Goal: Information Seeking & Learning: Learn about a topic

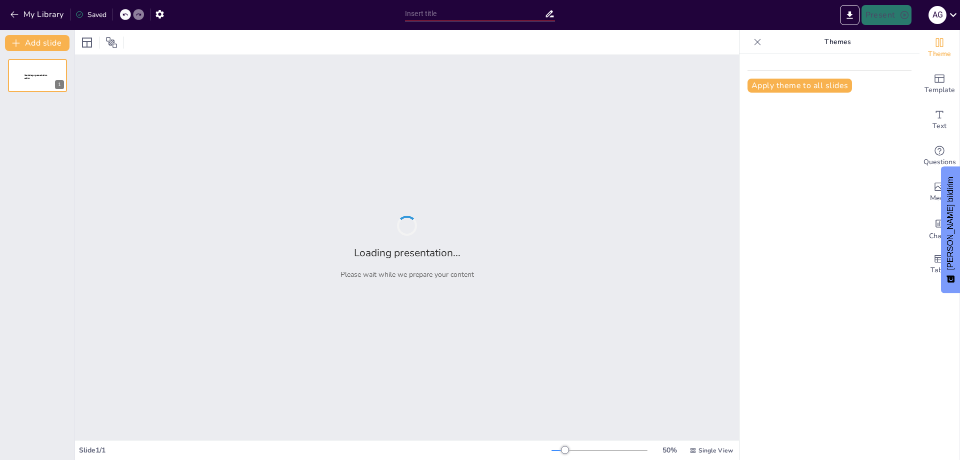
type input "The Role of Linear Algebra in Machine Learning: Concepts and Techniques"
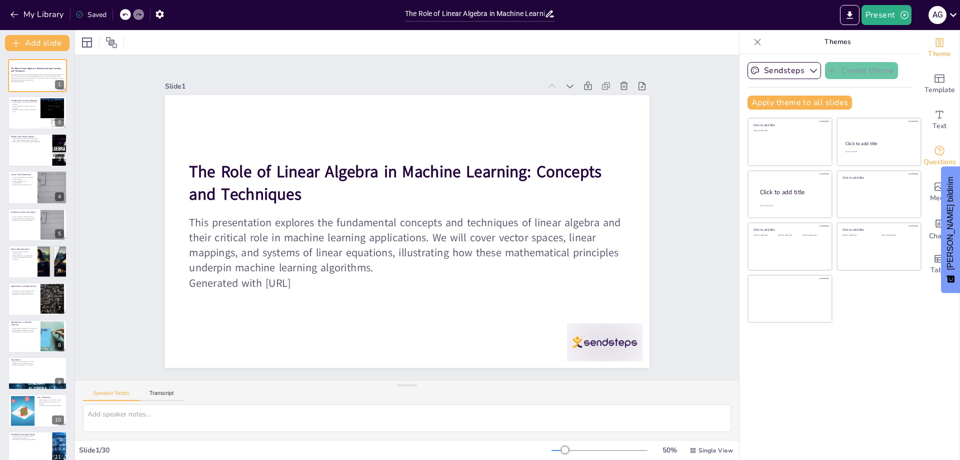
checkbox input "true"
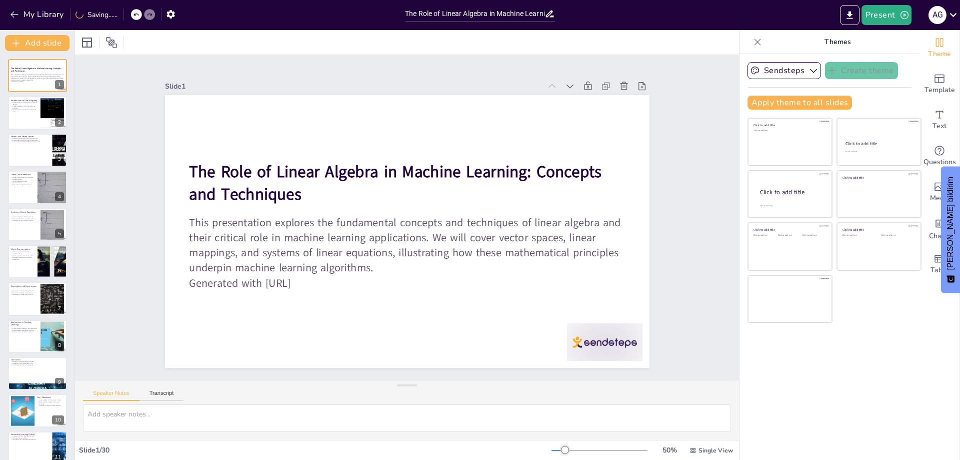
checkbox input "true"
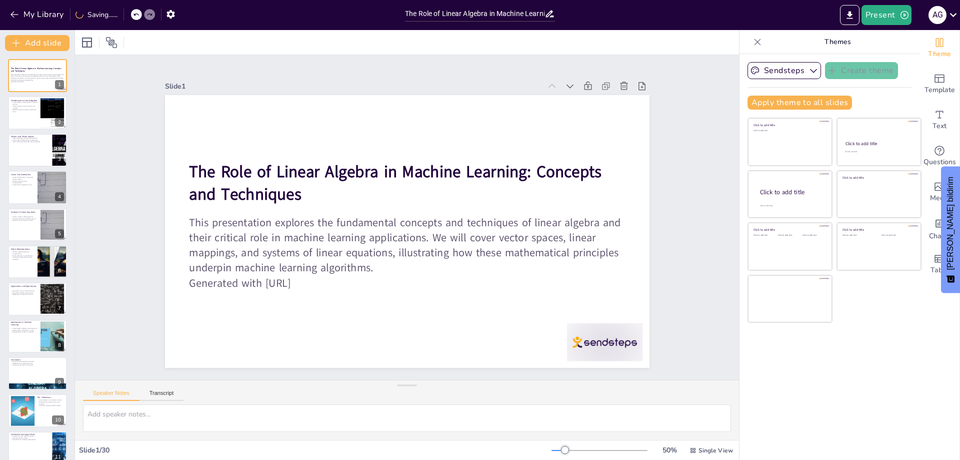
checkbox input "true"
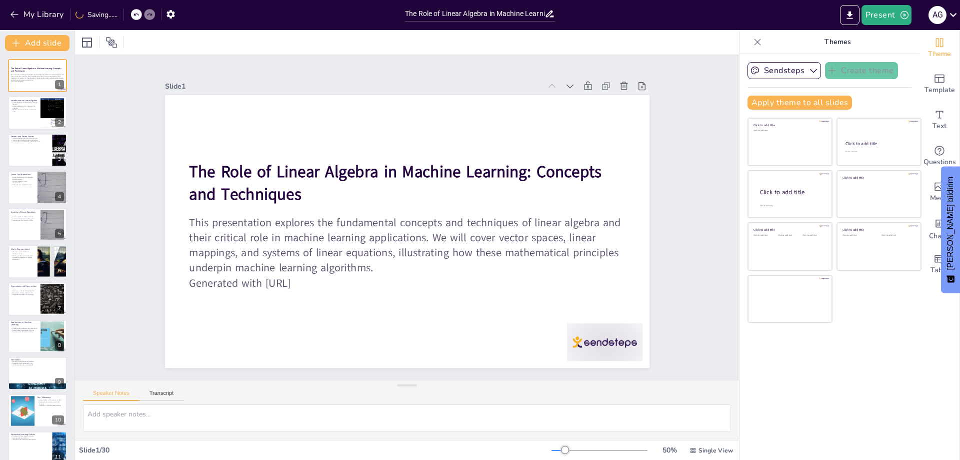
checkbox input "true"
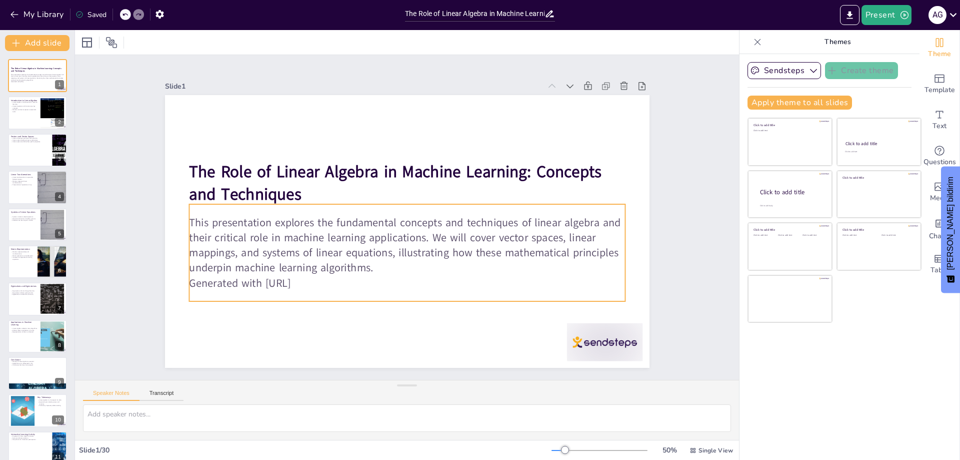
checkbox input "true"
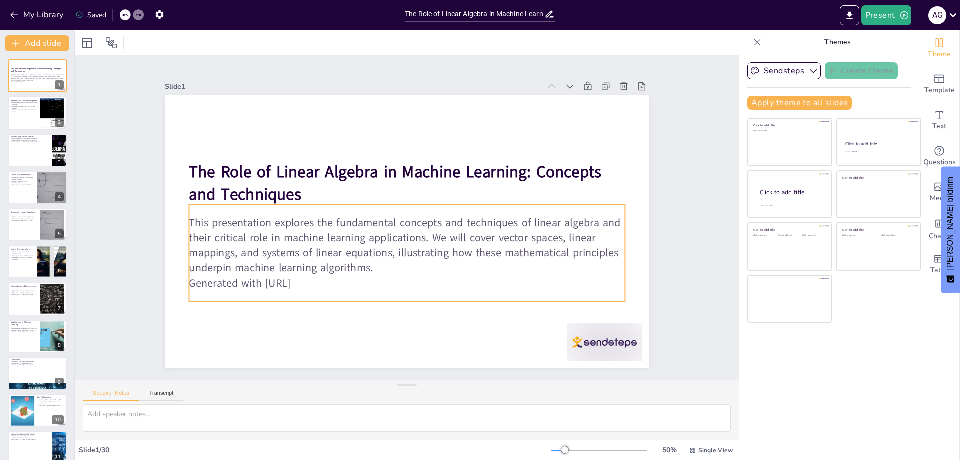
checkbox input "true"
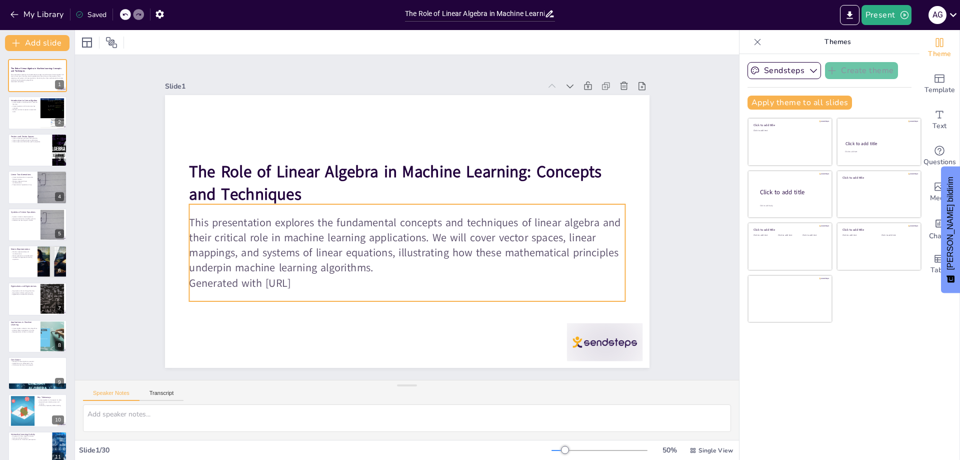
checkbox input "true"
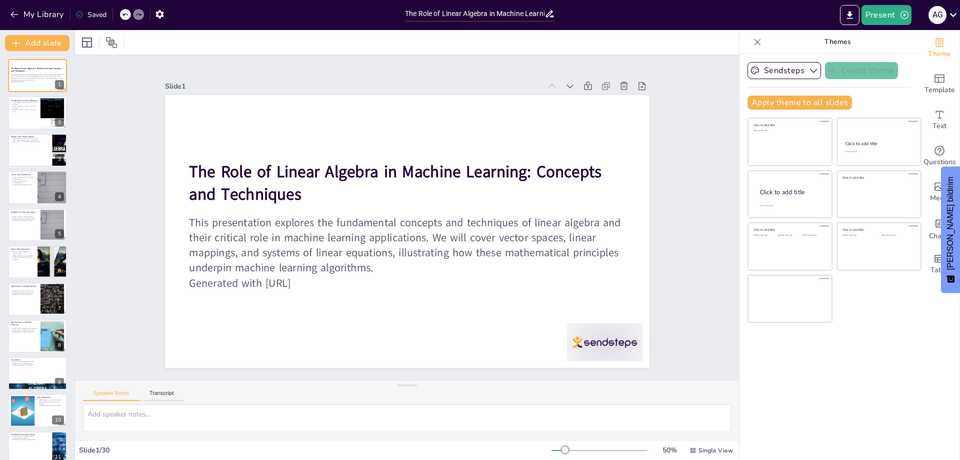
checkbox input "true"
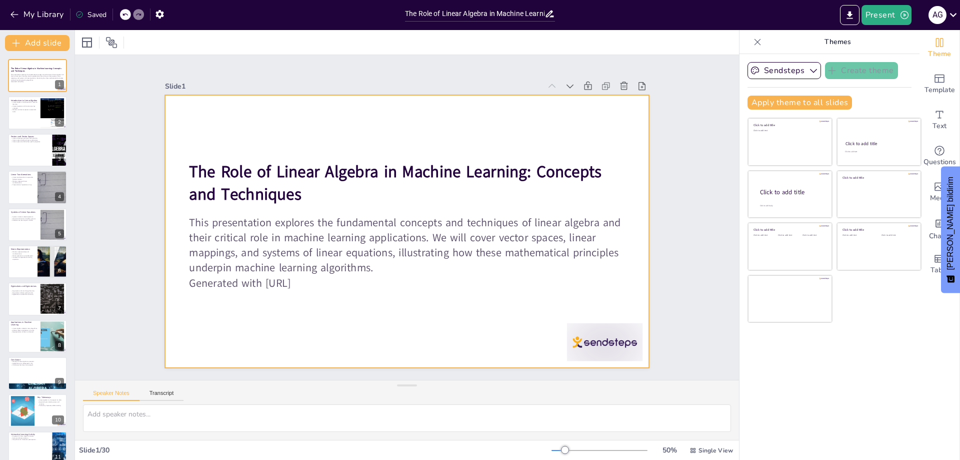
checkbox input "true"
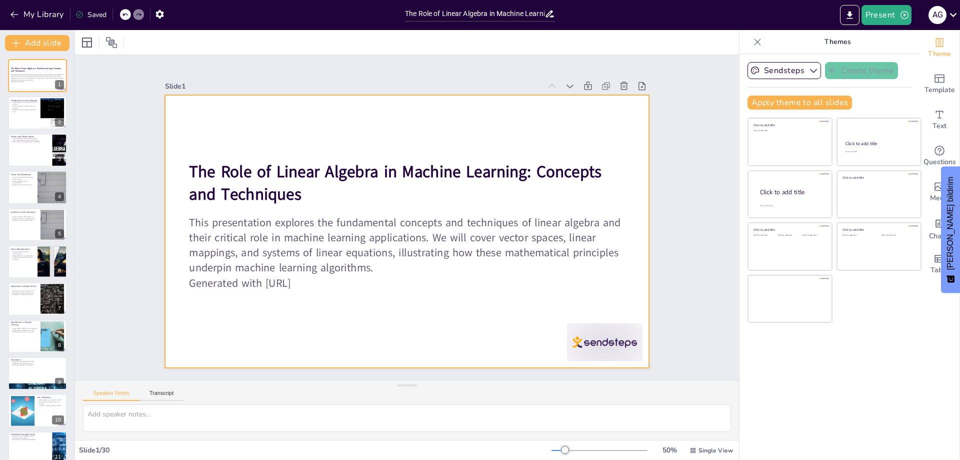
checkbox input "true"
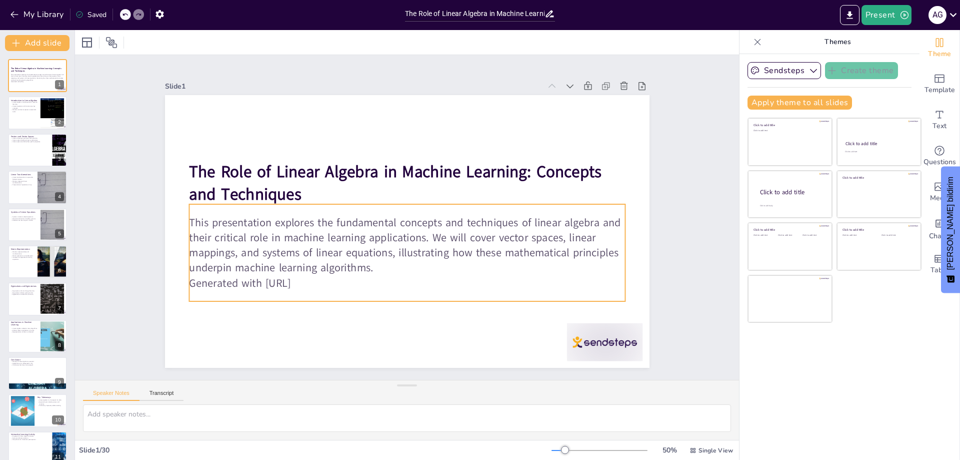
checkbox input "true"
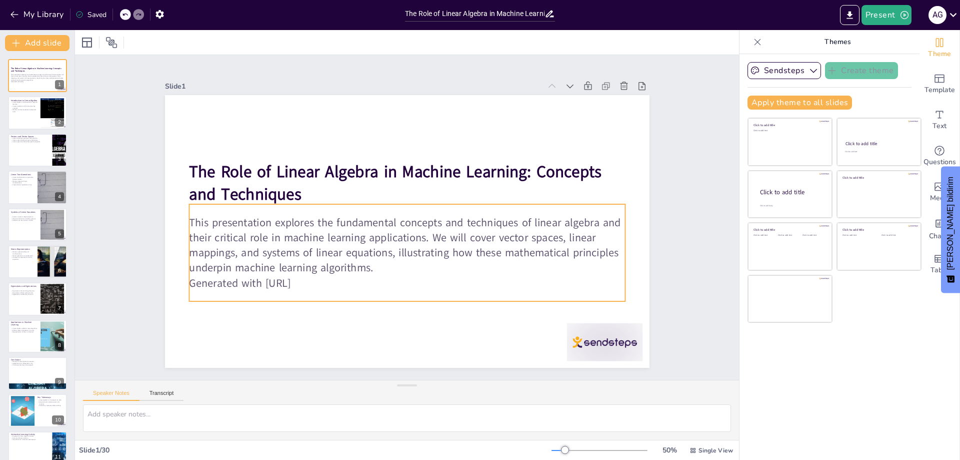
checkbox input "true"
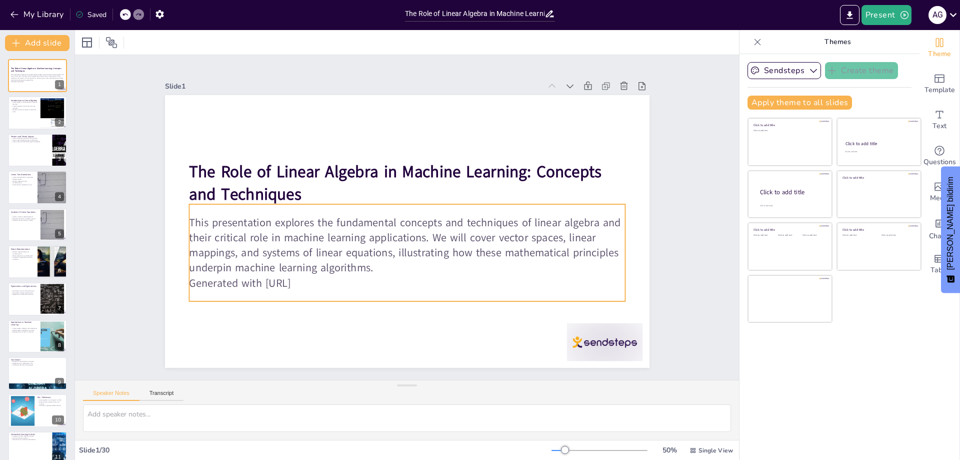
checkbox input "true"
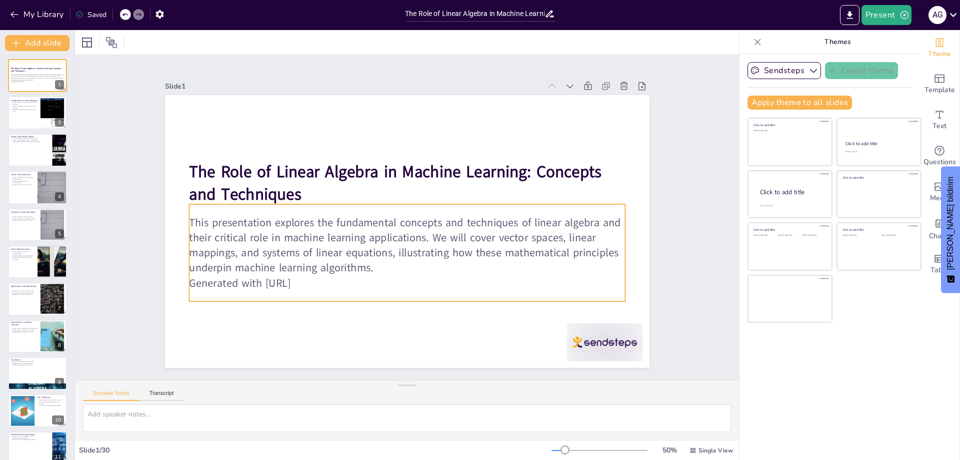
checkbox input "true"
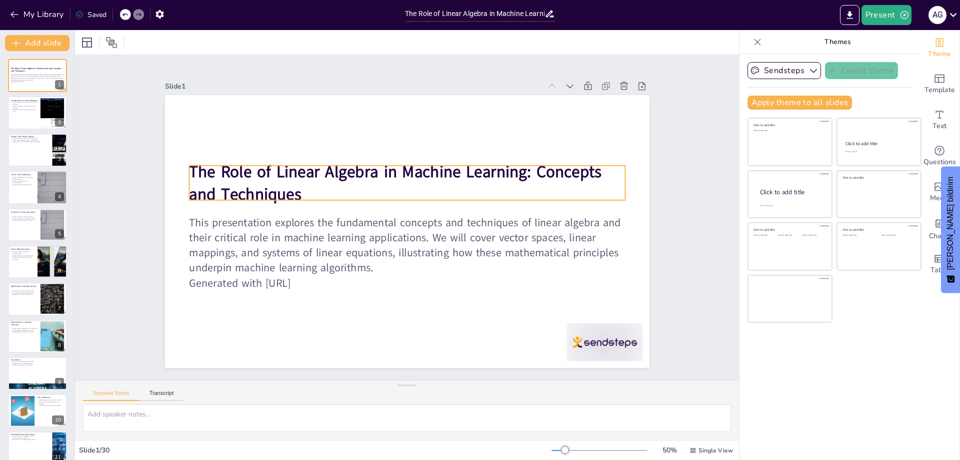
checkbox input "true"
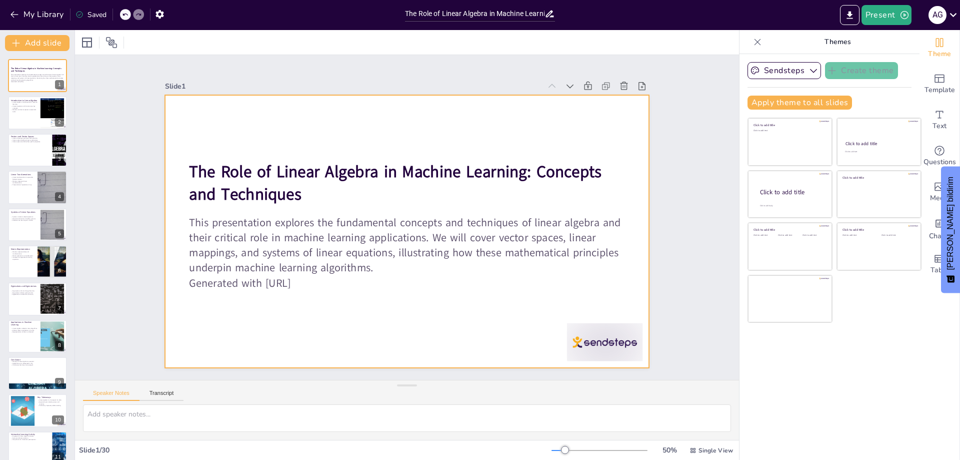
checkbox input "true"
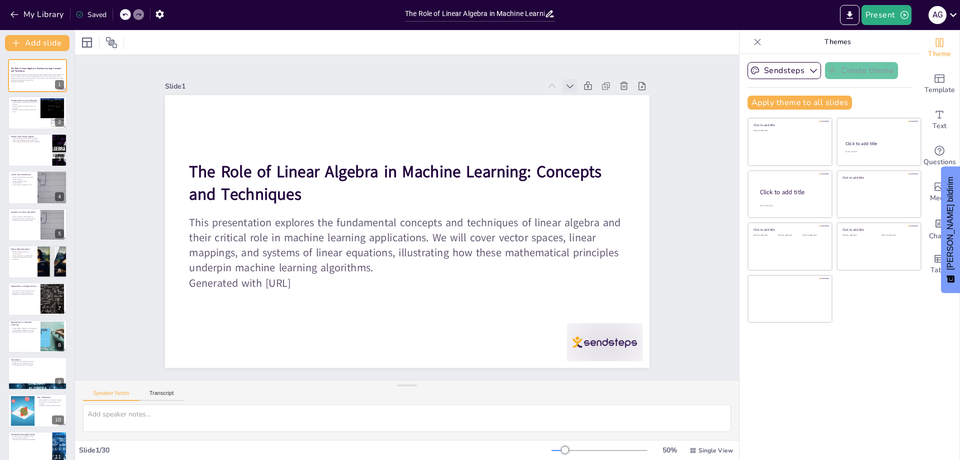
click at [607, 244] on icon at bounding box center [614, 251] width 14 height 14
checkbox input "true"
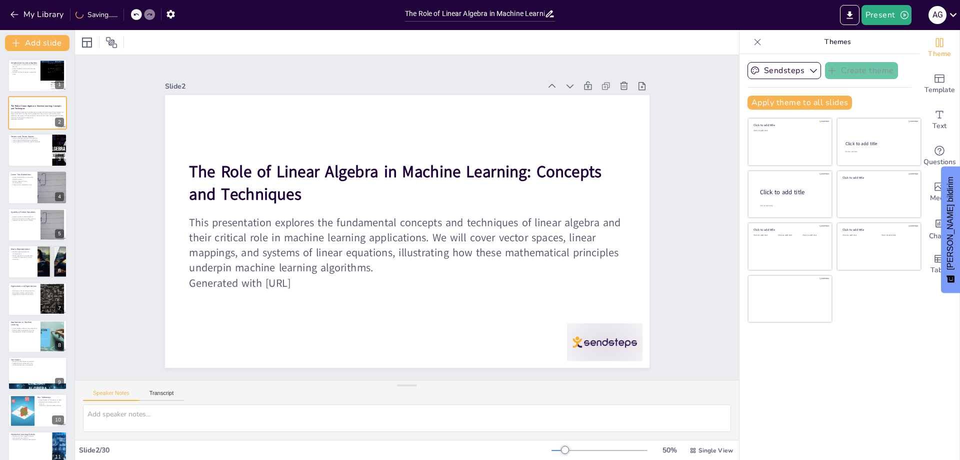
click at [588, 117] on icon at bounding box center [594, 123] width 12 height 12
checkbox input "true"
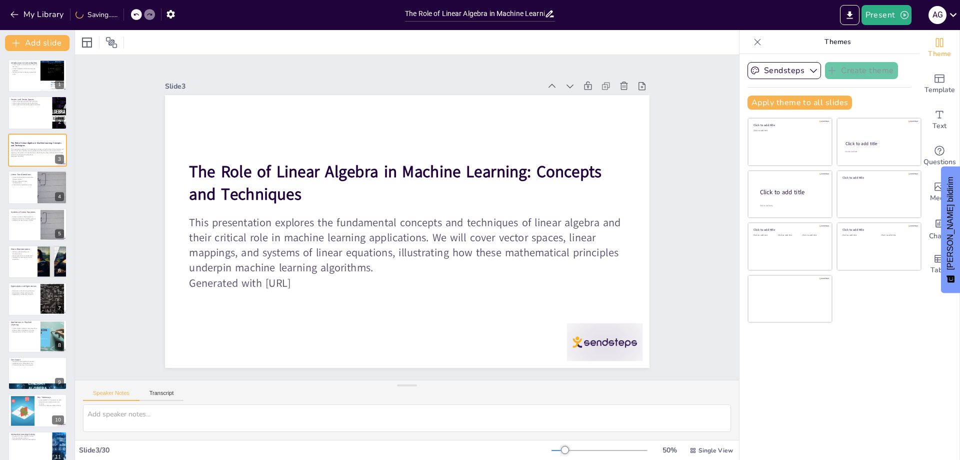
click at [607, 244] on icon at bounding box center [614, 251] width 14 height 14
checkbox input "true"
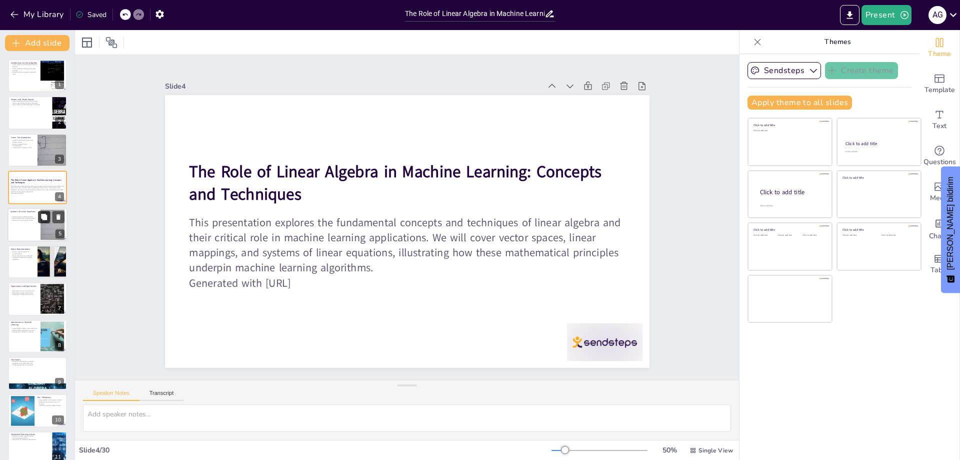
checkbox input "true"
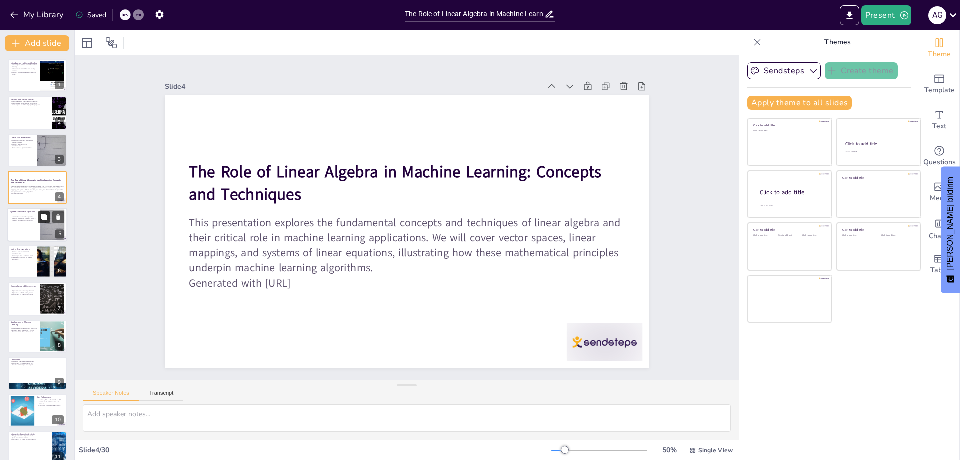
checkbox input "true"
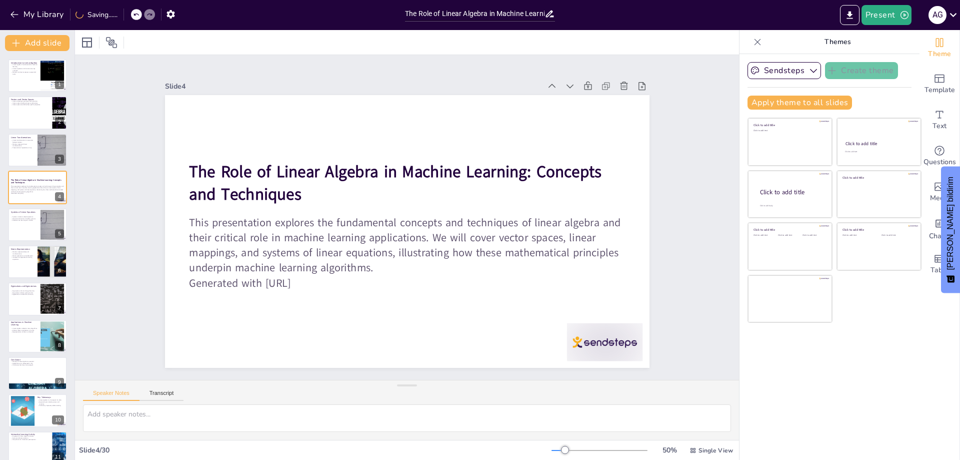
checkbox input "true"
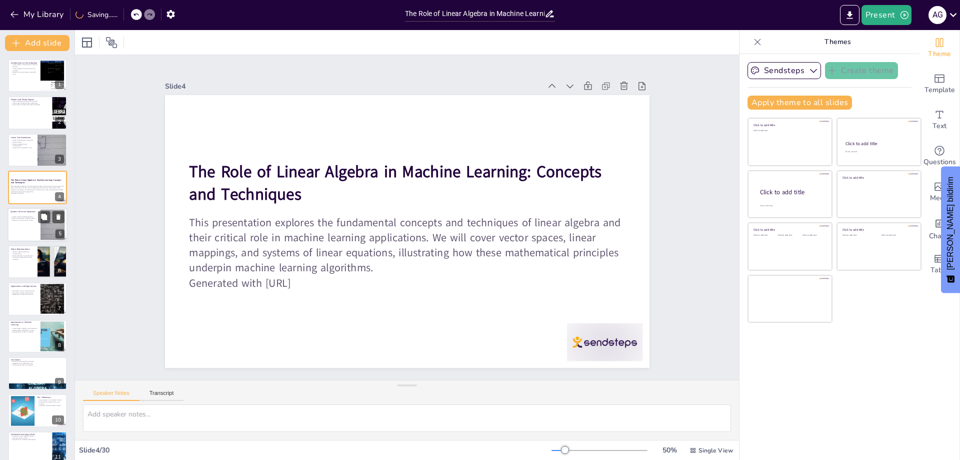
checkbox input "true"
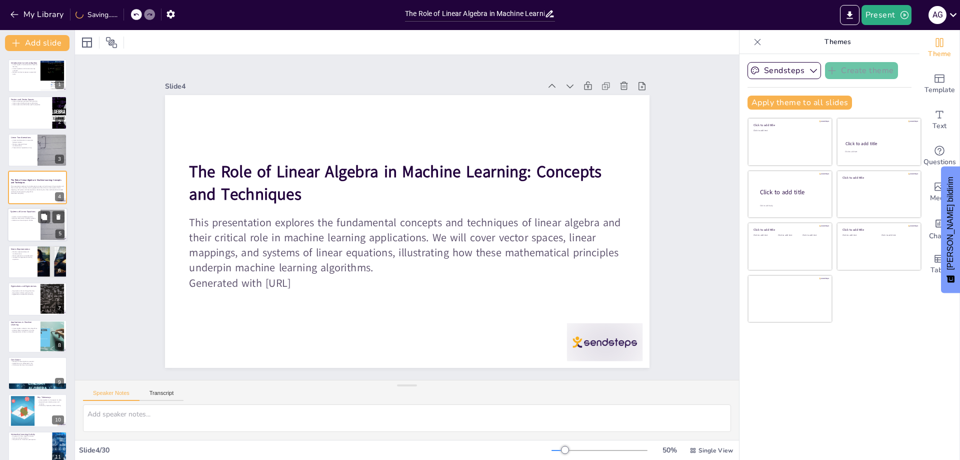
click at [31, 220] on p "Solutions can be unique or infinite." at bounding box center [24, 220] width 27 height 2
type textarea "Understanding systems of linear equations is crucial for solving complex proble…"
checkbox input "true"
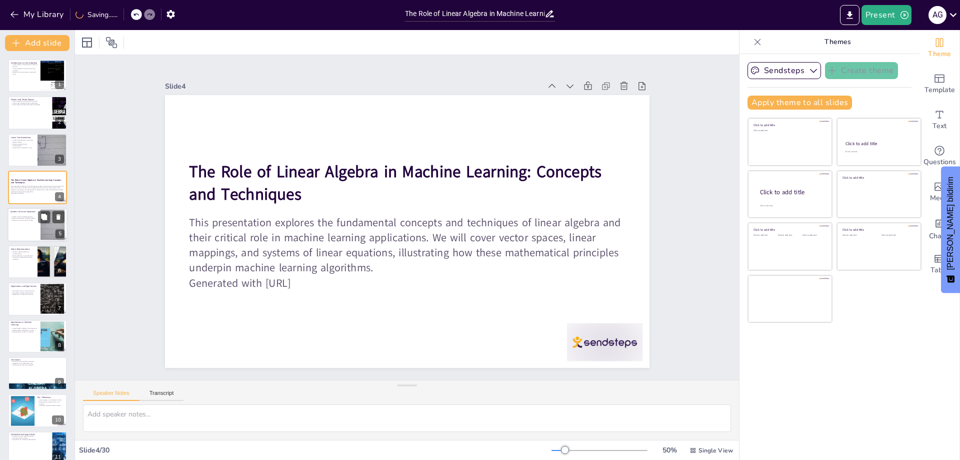
checkbox input "true"
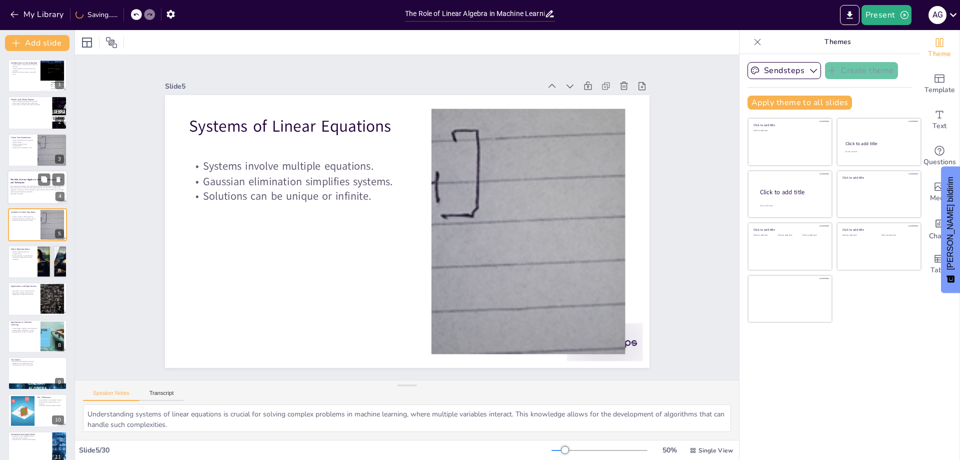
checkbox input "true"
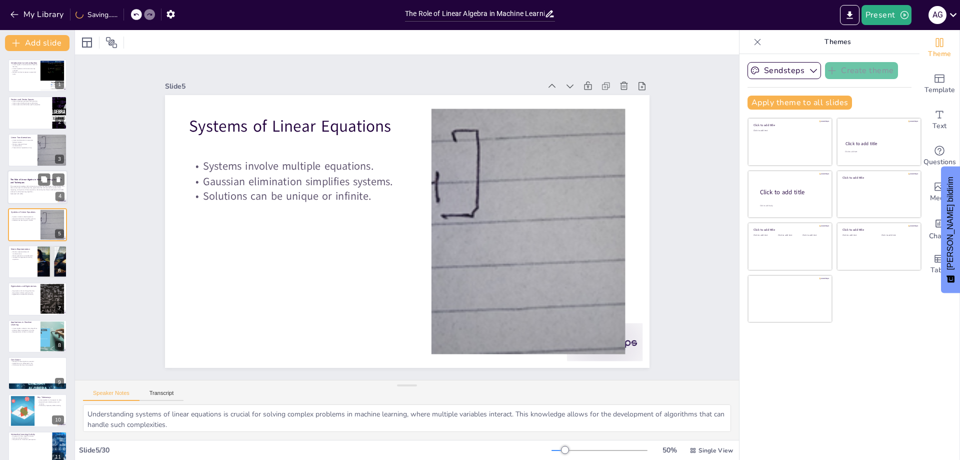
checkbox input "true"
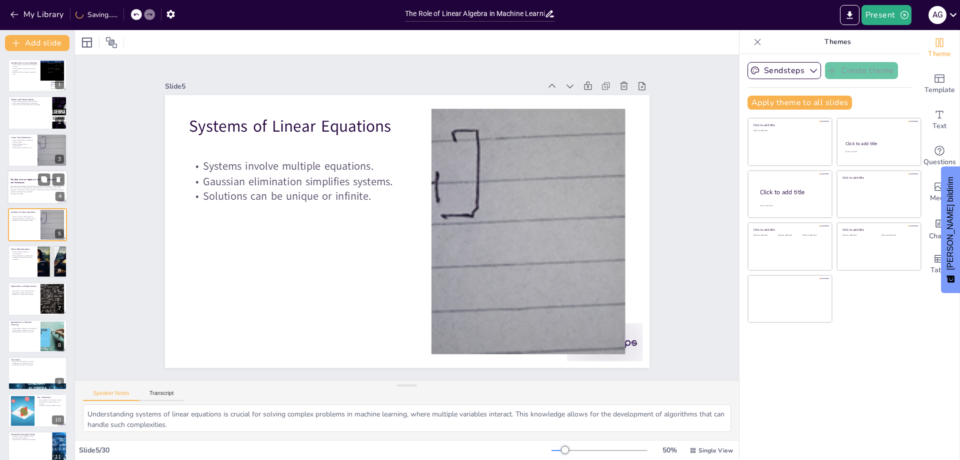
checkbox input "true"
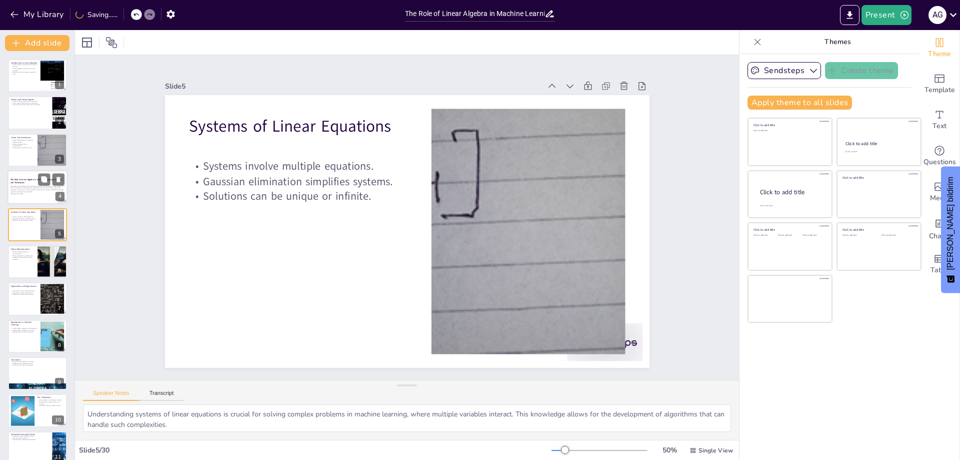
checkbox input "true"
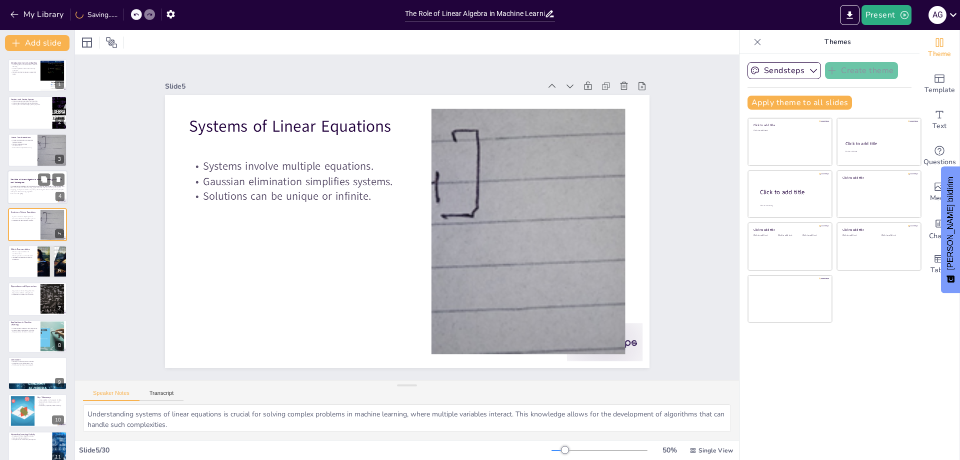
checkbox input "true"
click at [35, 181] on p "The Role of Linear Algebra in Machine Learning: Concepts and Techniques" at bounding box center [38, 182] width 54 height 6
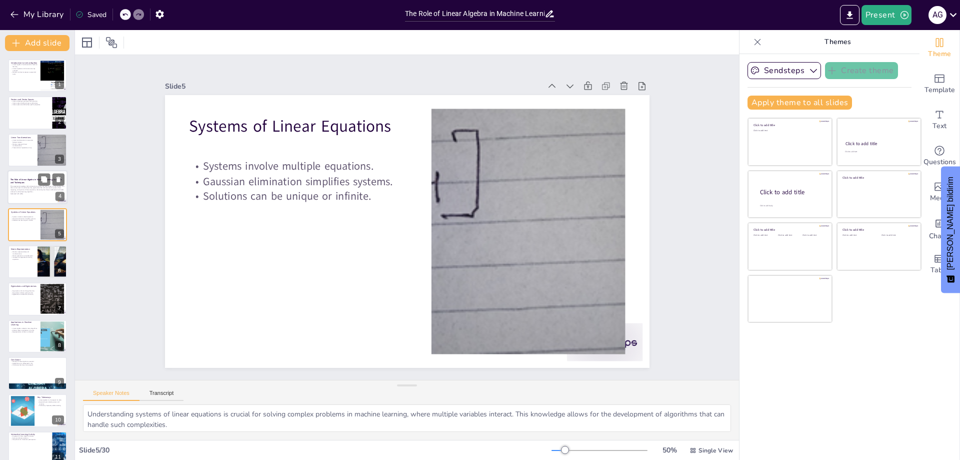
checkbox input "true"
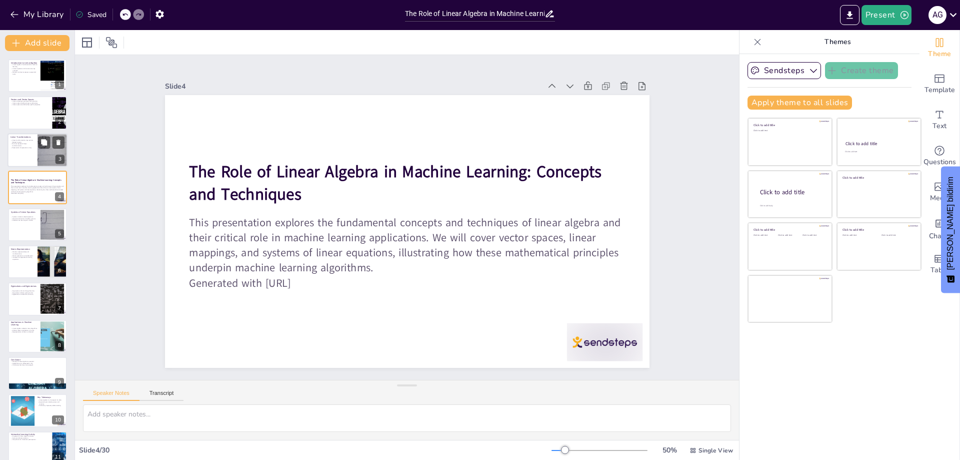
checkbox input "true"
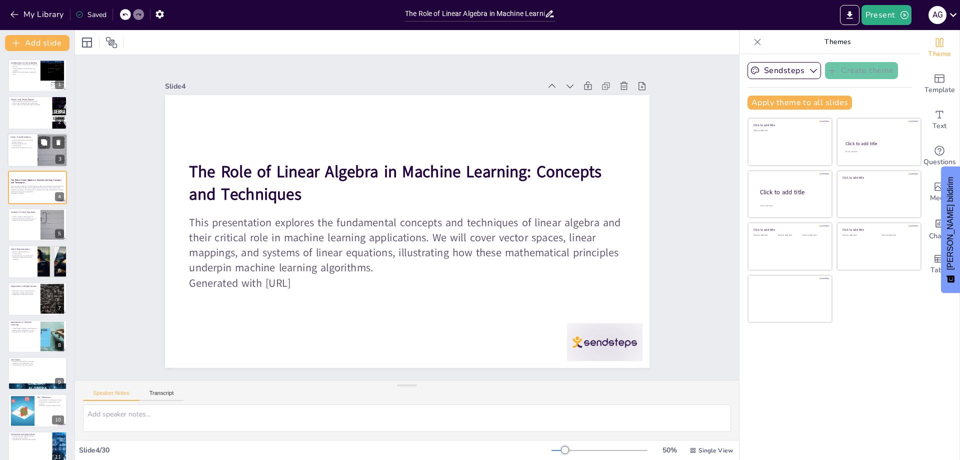
checkbox input "true"
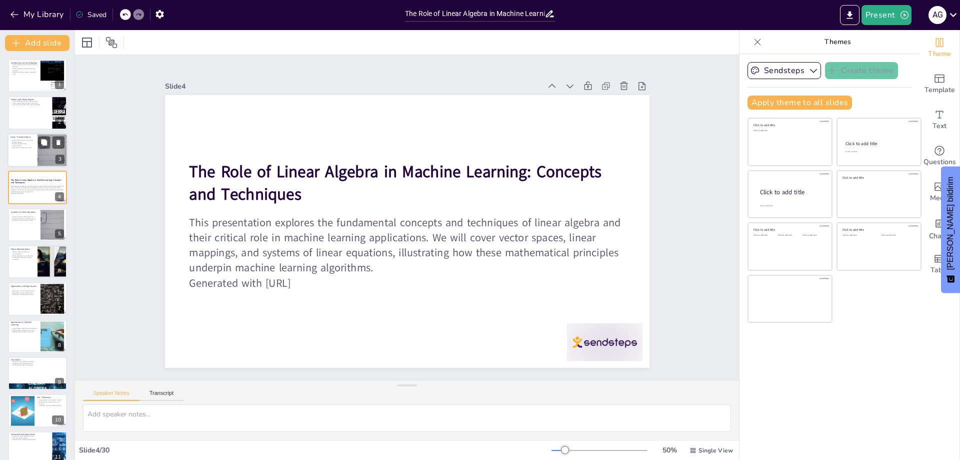
checkbox input "true"
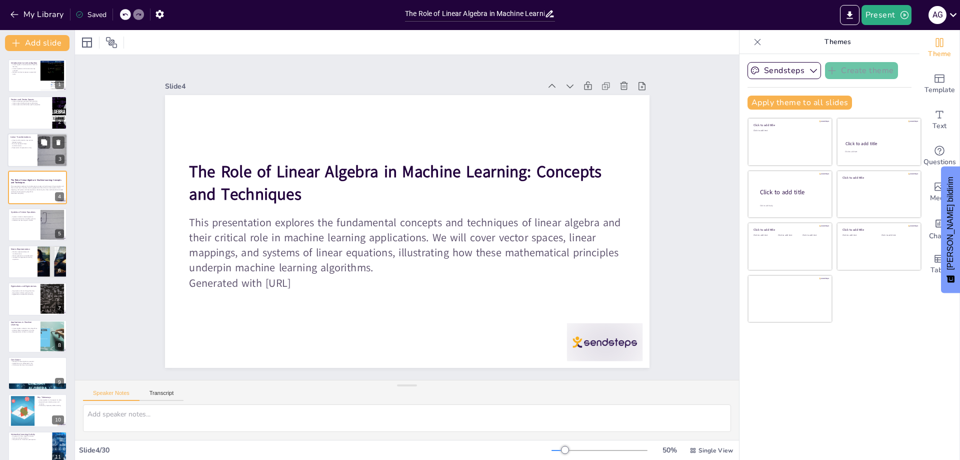
checkbox input "true"
click at [38, 151] on div at bounding box center [52, 150] width 95 height 34
type textarea "The ability to map vectors from one space to another is crucial in many applica…"
checkbox input "true"
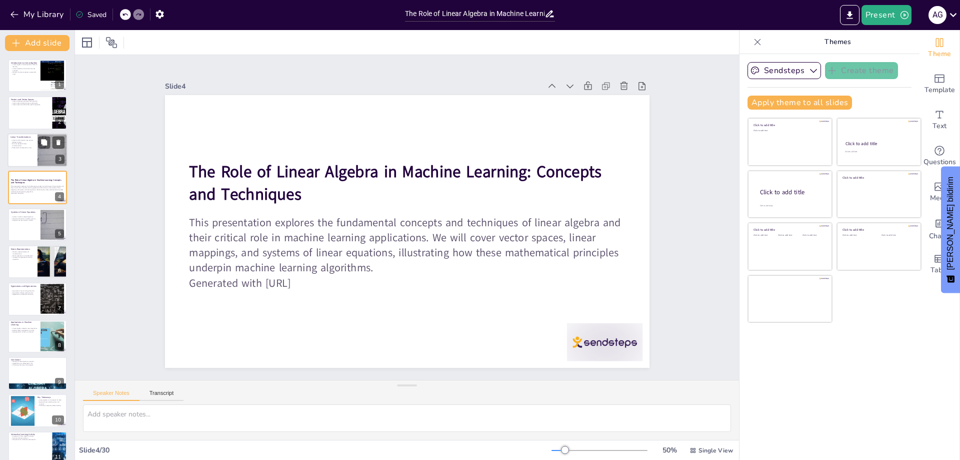
checkbox input "true"
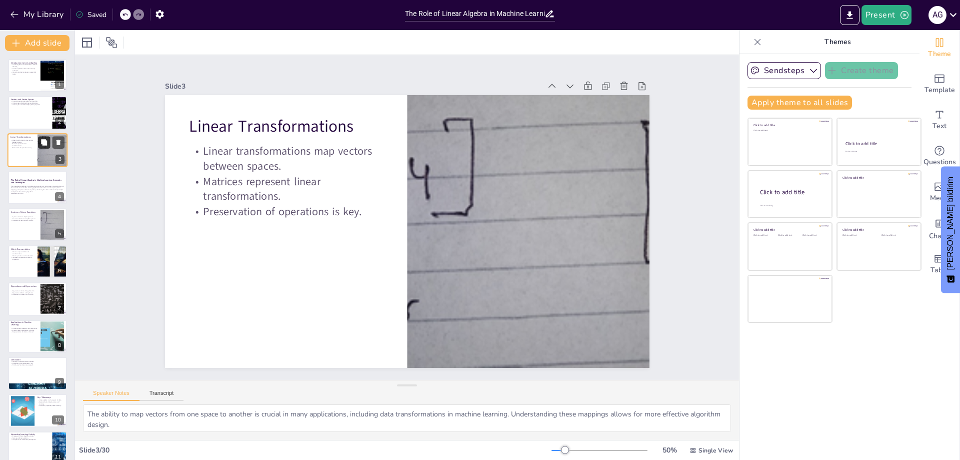
checkbox input "true"
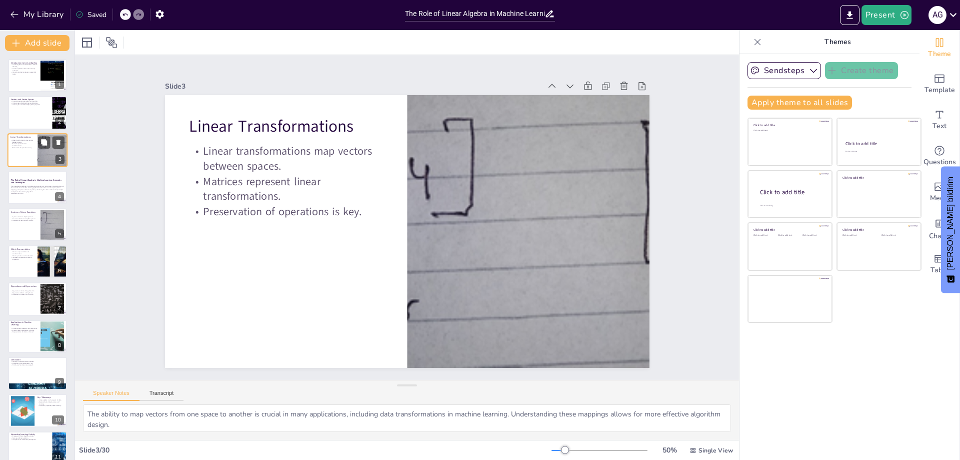
checkbox input "true"
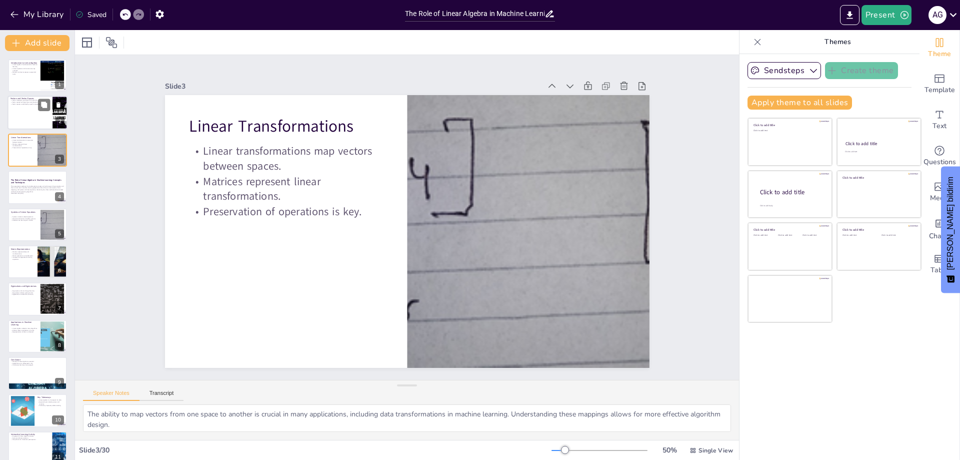
checkbox input "true"
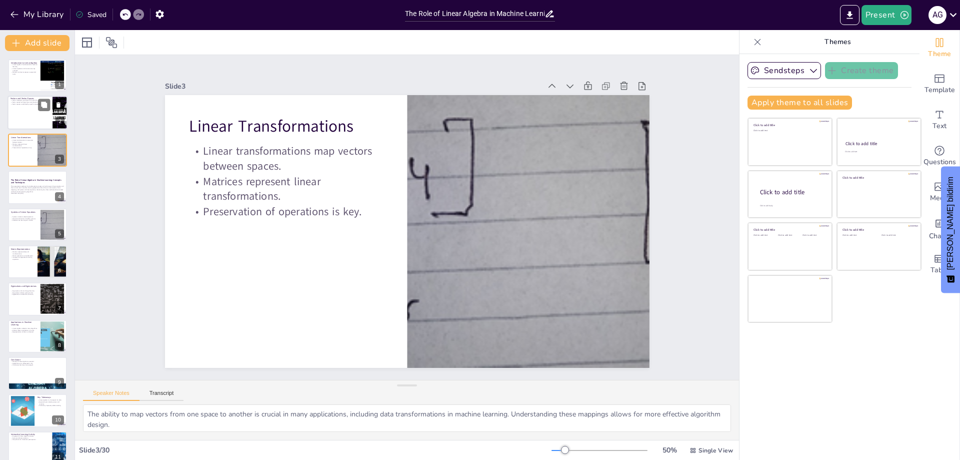
checkbox input "true"
click at [35, 113] on div at bounding box center [38, 113] width 60 height 34
type textarea "Understanding vectors as entities that have both magnitude and direction is cru…"
checkbox input "true"
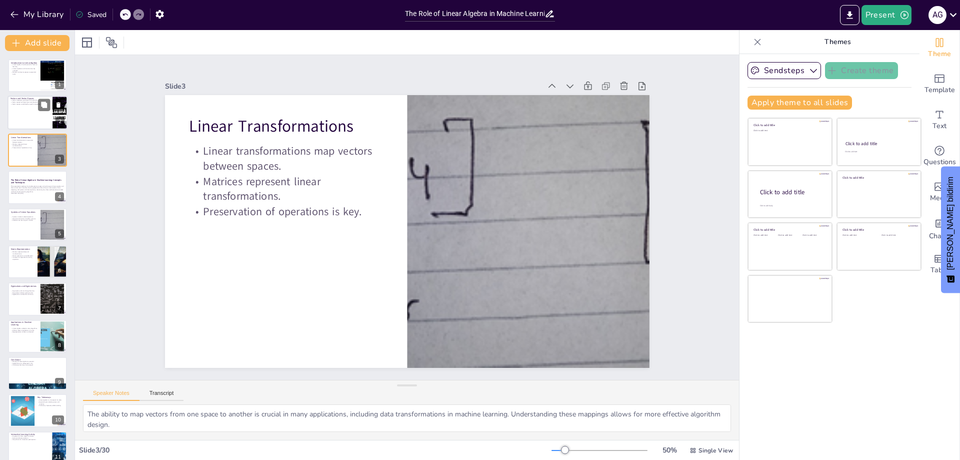
checkbox input "true"
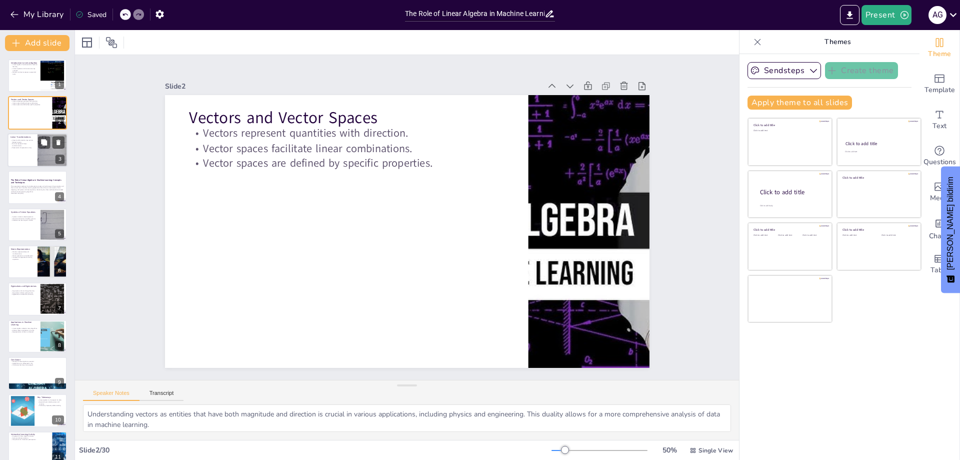
checkbox input "true"
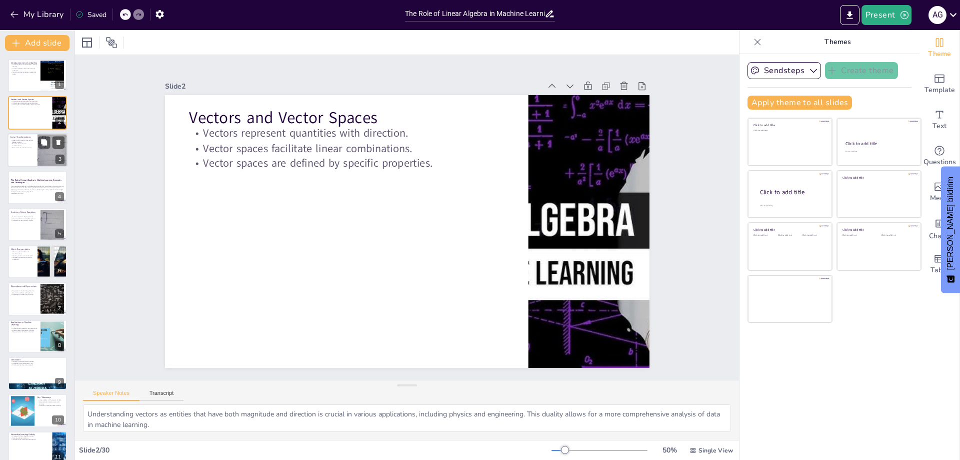
checkbox input "true"
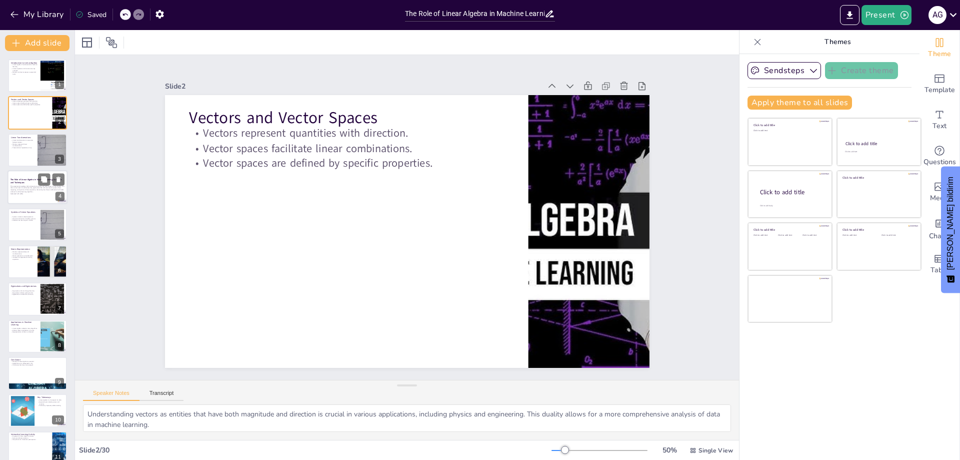
checkbox input "true"
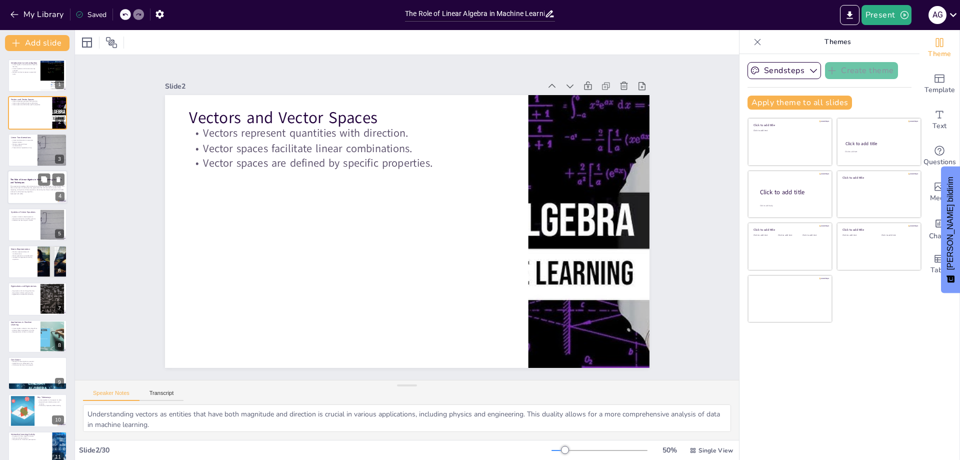
checkbox input "true"
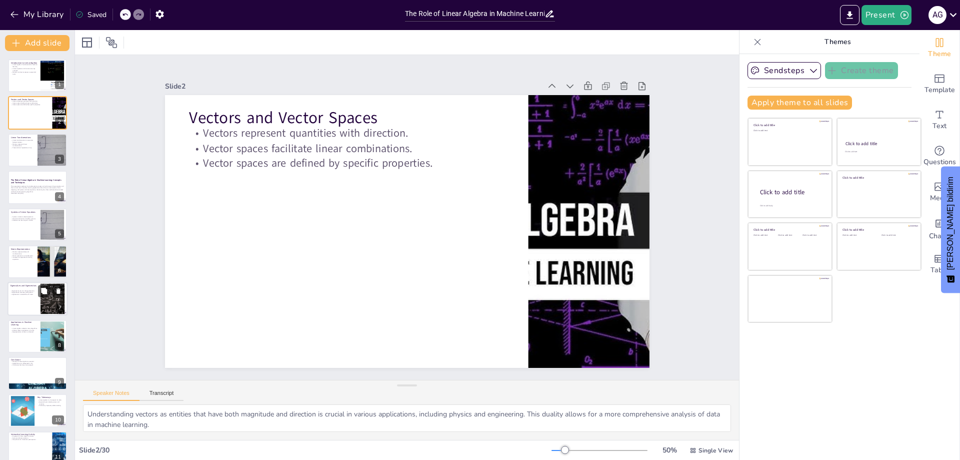
checkbox input "true"
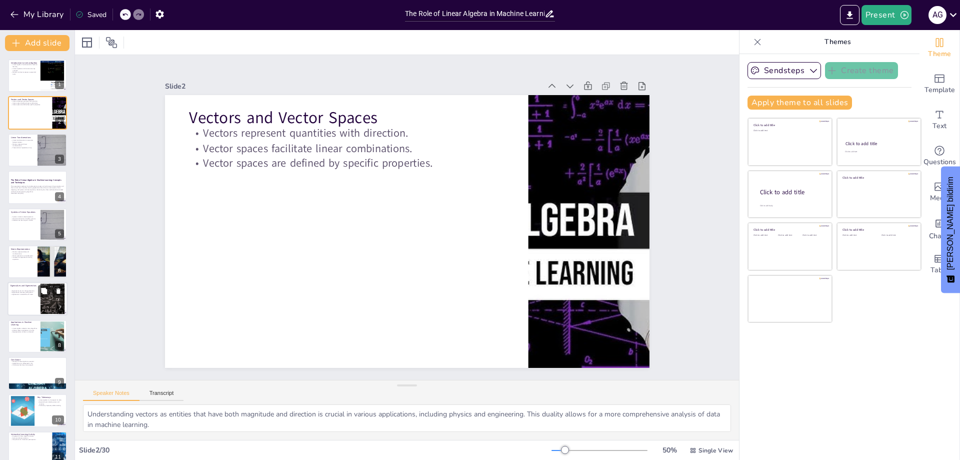
checkbox input "true"
click at [15, 293] on p "Eigenvalues indicate scaling factors." at bounding box center [24, 293] width 27 height 2
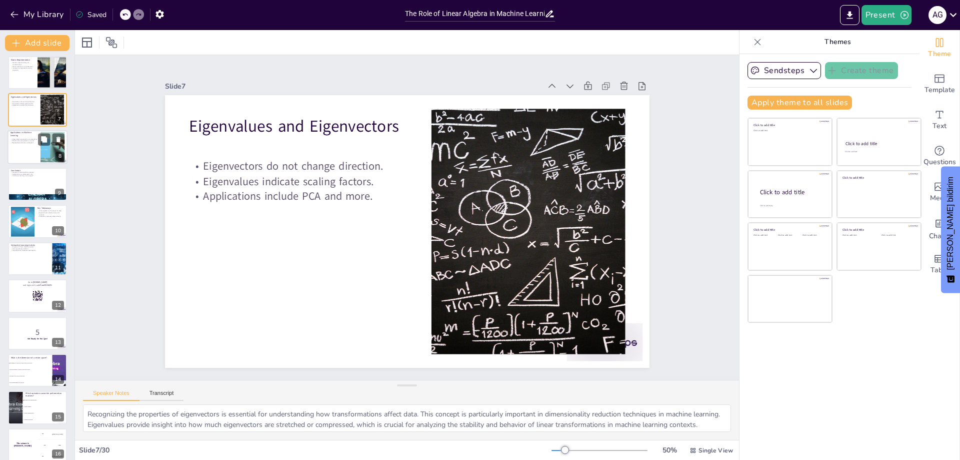
scroll to position [194, 0]
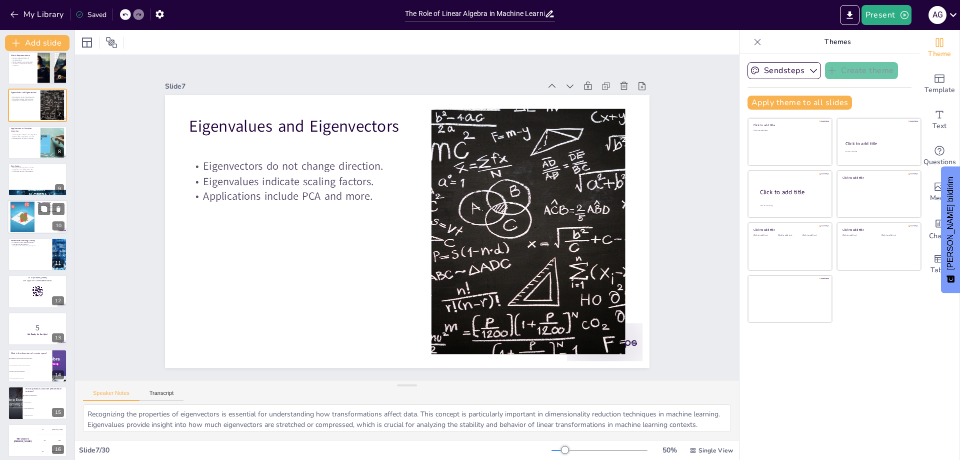
click at [25, 217] on div at bounding box center [22, 217] width 62 height 31
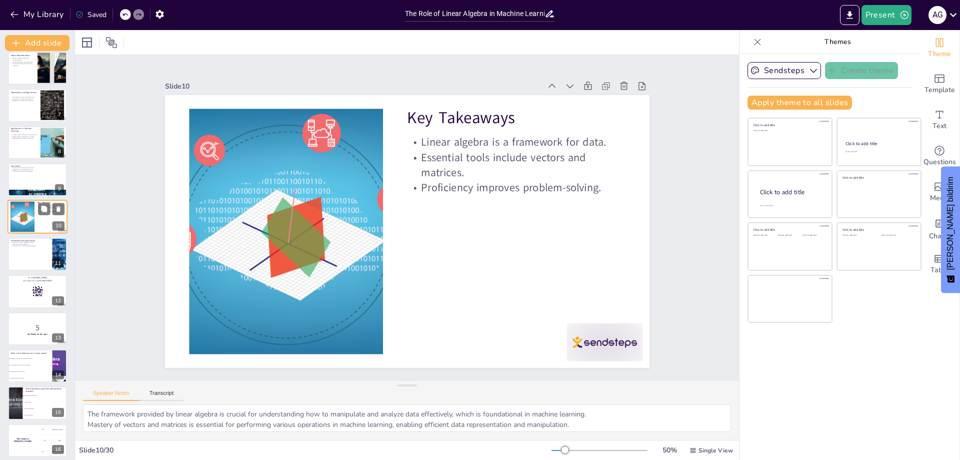
scroll to position [155, 0]
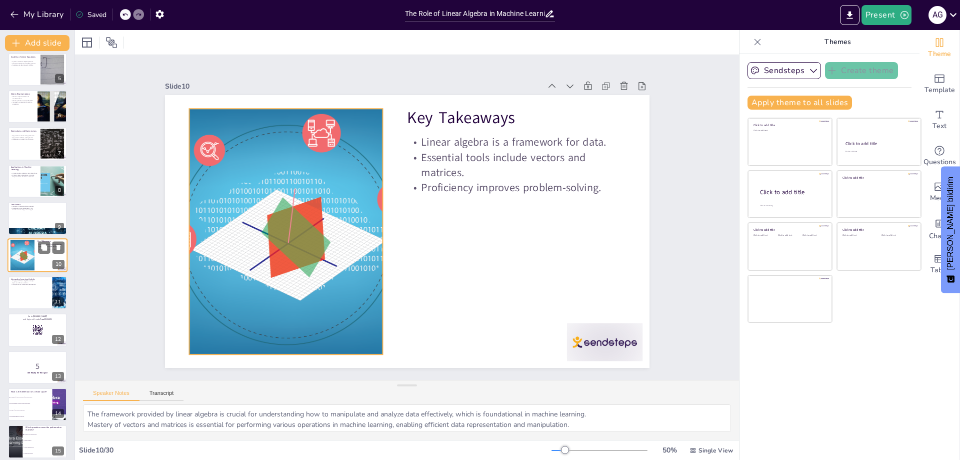
click at [33, 253] on div at bounding box center [22, 255] width 62 height 31
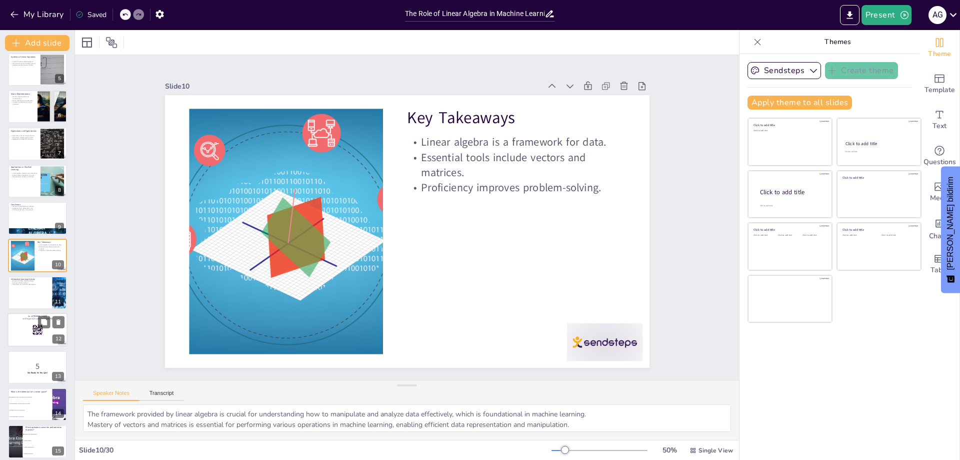
click at [24, 326] on div at bounding box center [38, 330] width 60 height 34
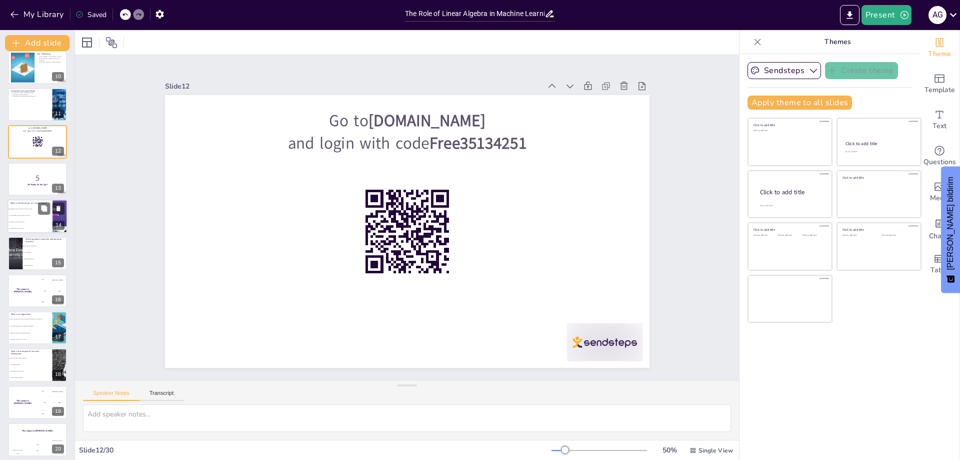
scroll to position [380, 0]
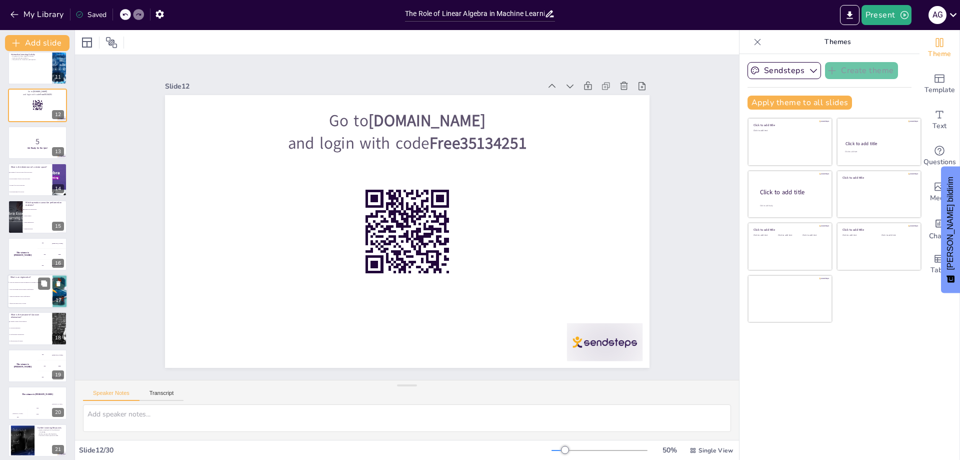
click at [31, 300] on li "A function that maps vectors to scalars." at bounding box center [30, 303] width 45 height 7
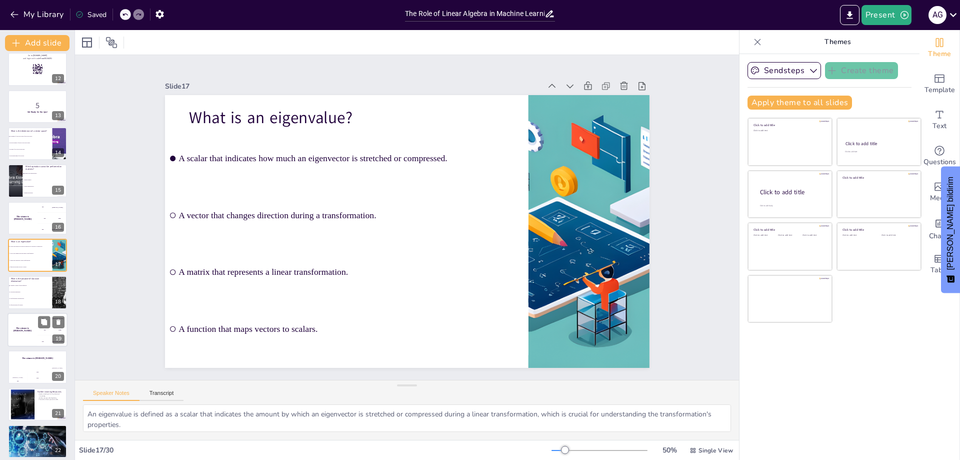
click at [26, 326] on div "The winner is [PERSON_NAME]" at bounding box center [23, 330] width 30 height 34
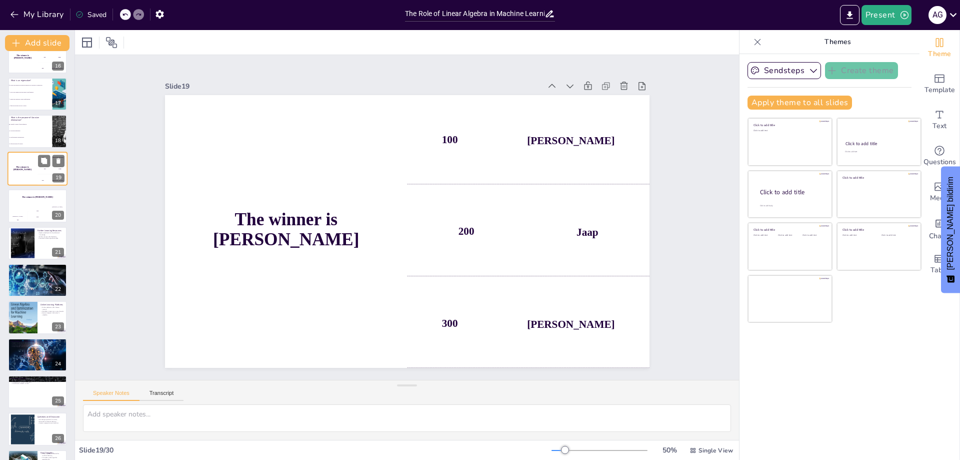
scroll to position [590, 0]
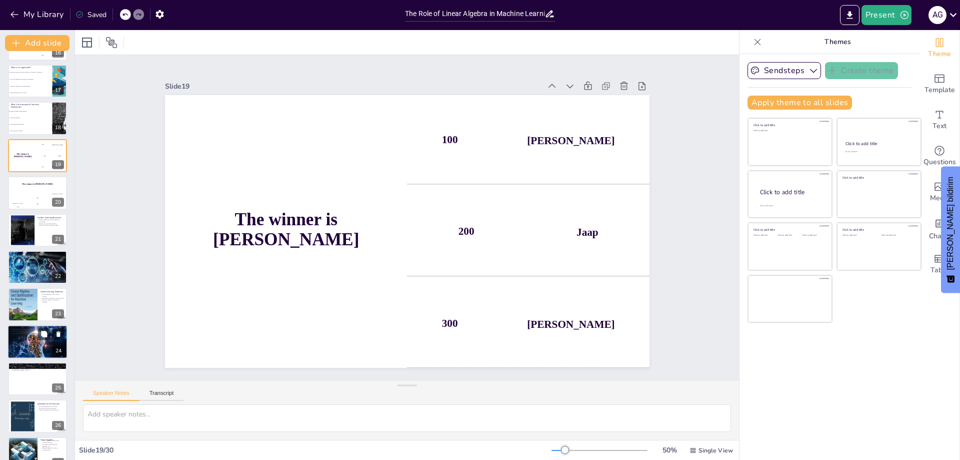
click at [24, 337] on div at bounding box center [38, 342] width 60 height 34
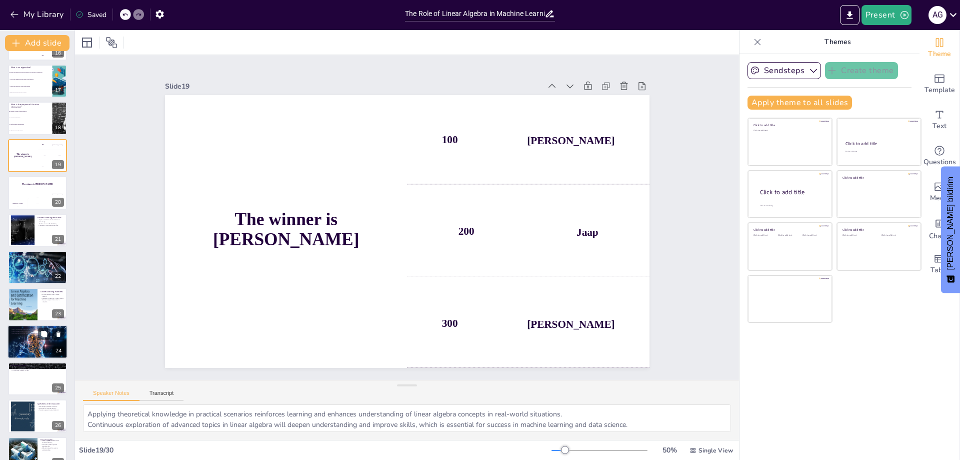
scroll to position [676, 0]
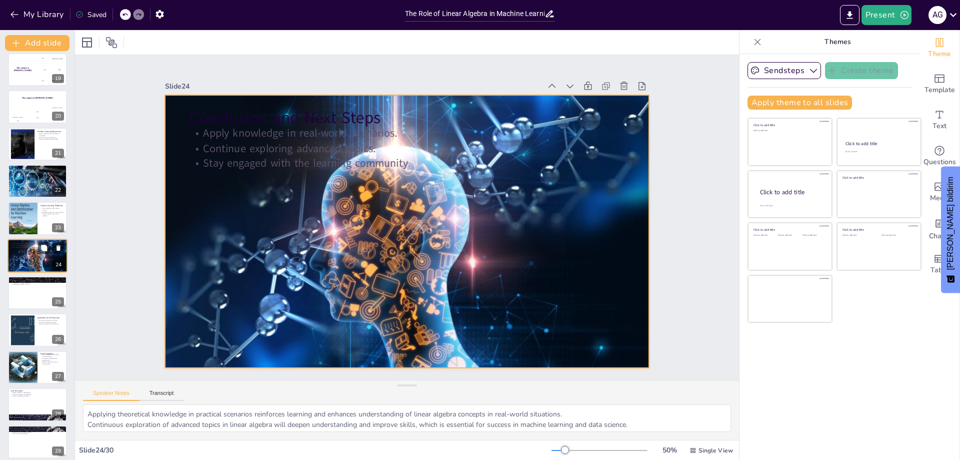
click at [34, 258] on div at bounding box center [38, 256] width 60 height 34
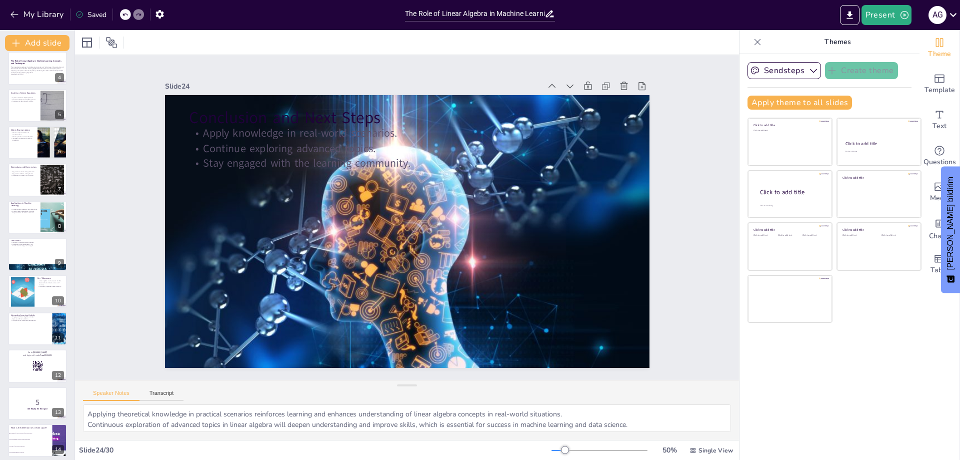
scroll to position [0, 0]
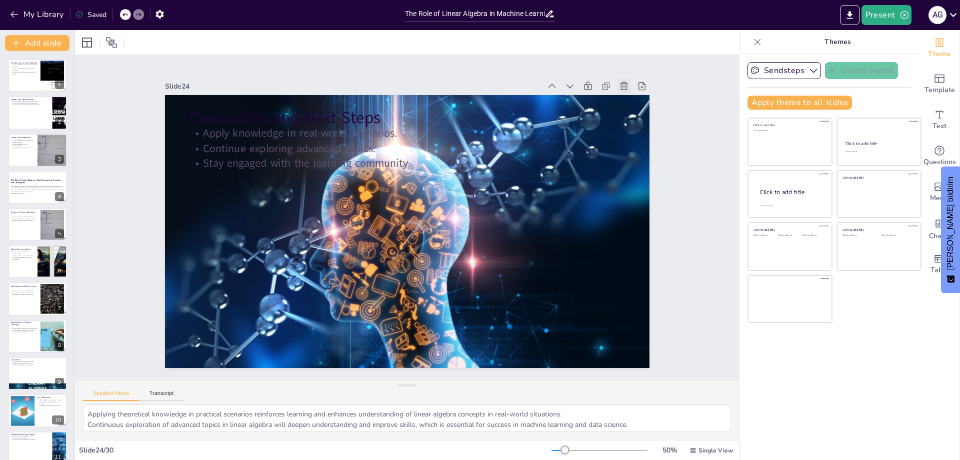
click at [654, 206] on icon at bounding box center [661, 213] width 14 height 14
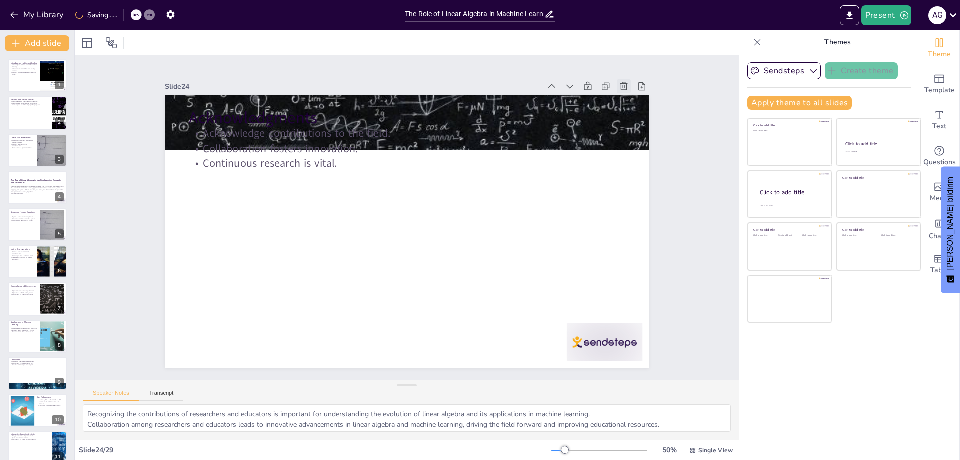
click at [648, 154] on icon at bounding box center [654, 160] width 13 height 13
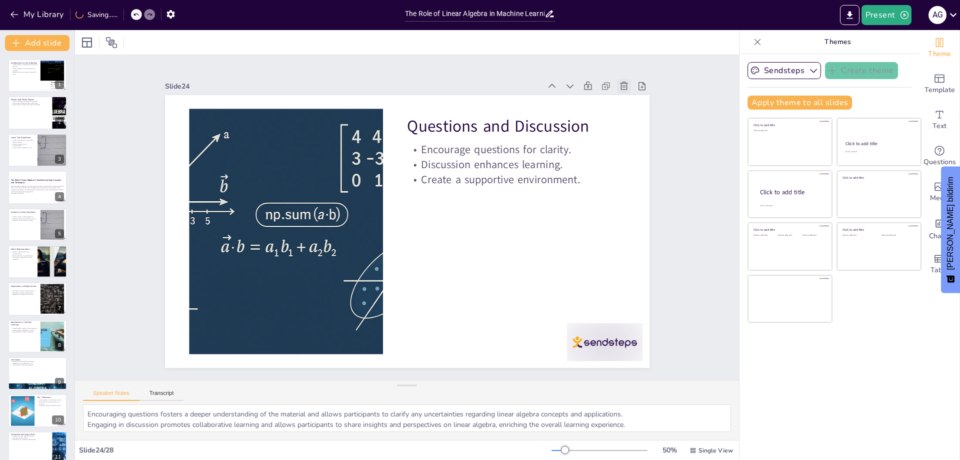
click at [566, 414] on icon at bounding box center [560, 419] width 11 height 11
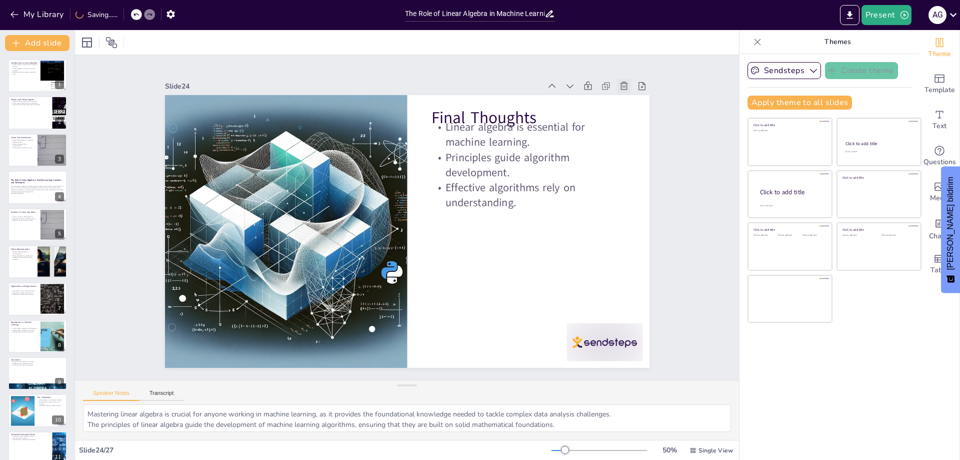
click at [171, 137] on icon at bounding box center [164, 144] width 14 height 14
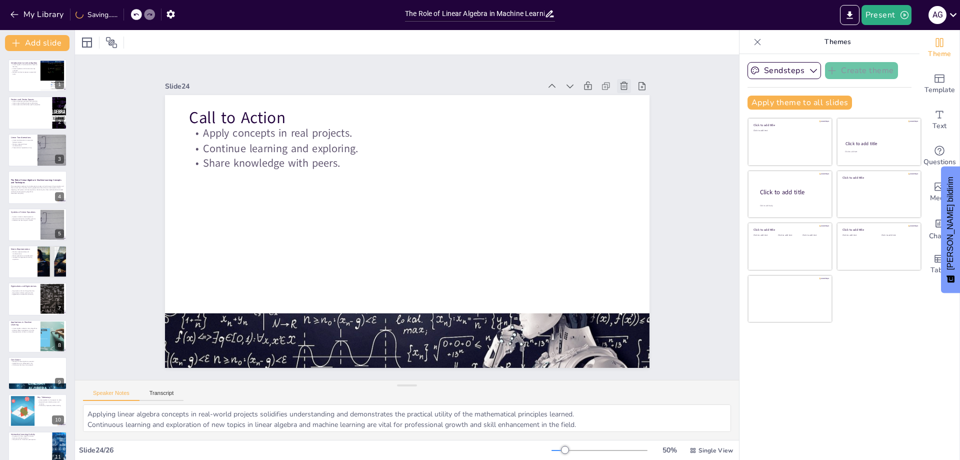
click at [648, 153] on icon at bounding box center [654, 159] width 13 height 13
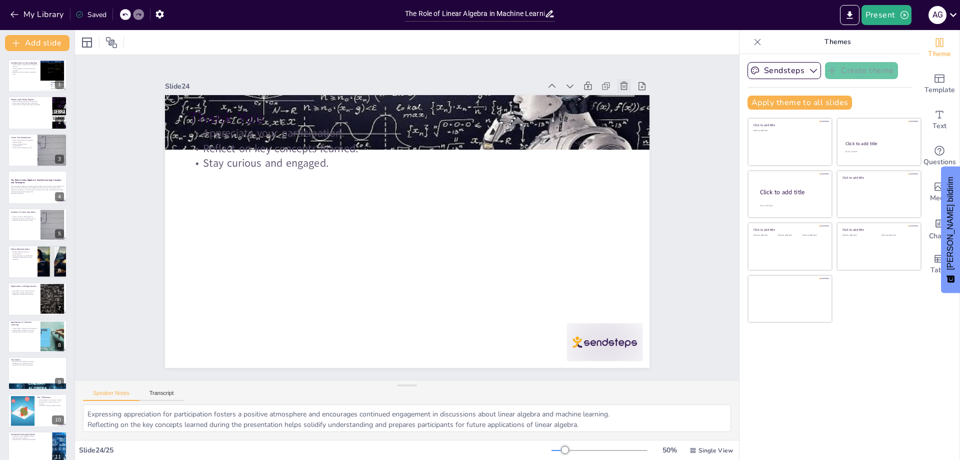
click at [653, 232] on icon at bounding box center [660, 239] width 14 height 14
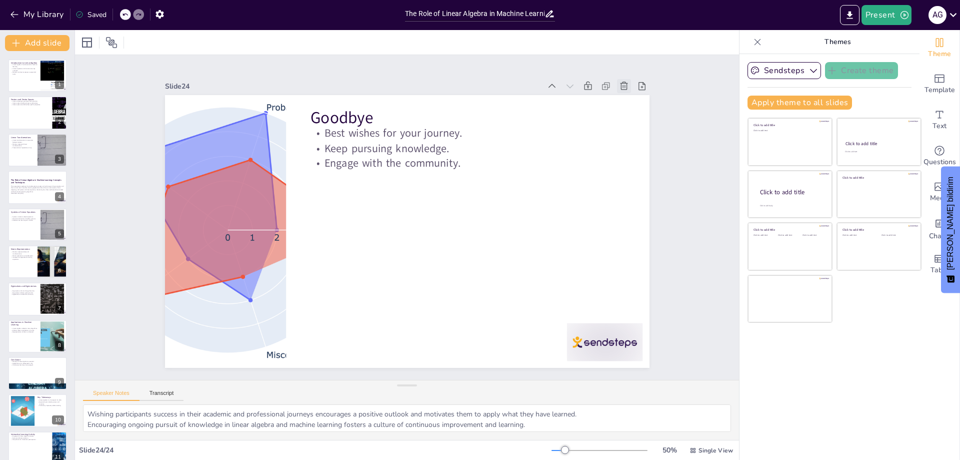
click at [566, 414] on icon at bounding box center [560, 419] width 11 height 11
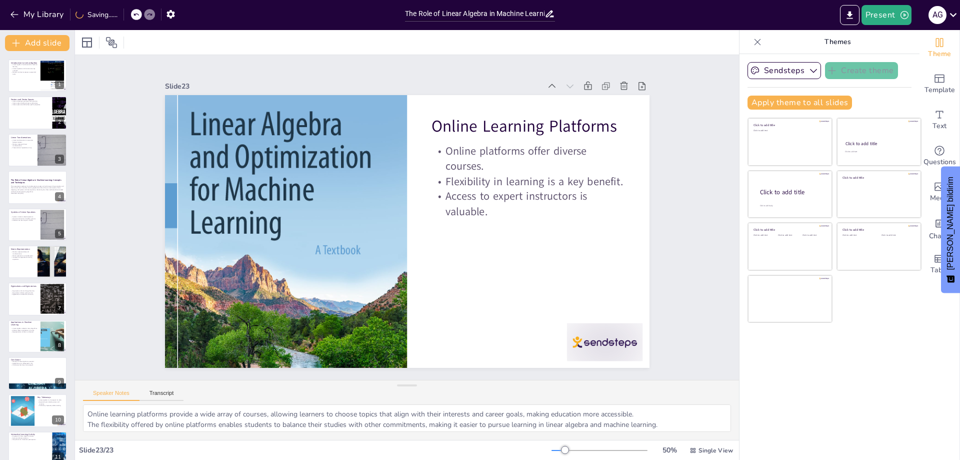
click at [632, 104] on icon at bounding box center [637, 109] width 11 height 11
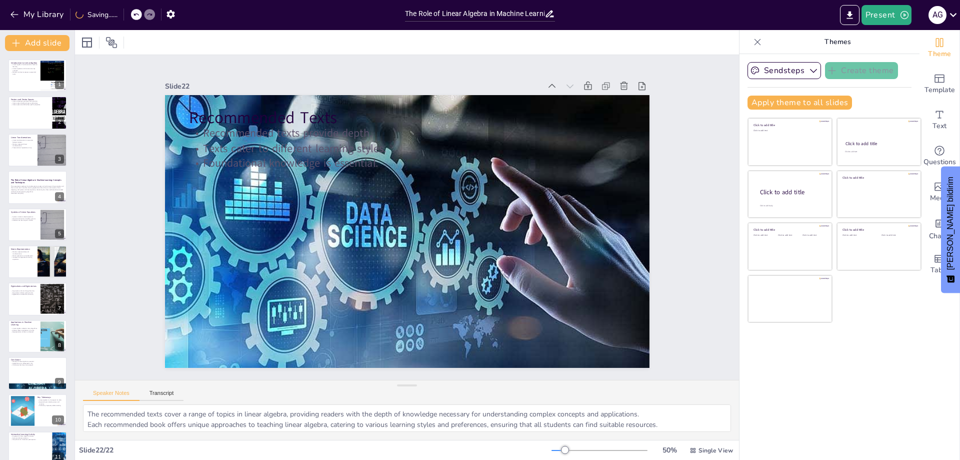
click at [648, 153] on icon at bounding box center [654, 159] width 13 height 13
click at [0, 0] on icon at bounding box center [0, 0] width 0 height 0
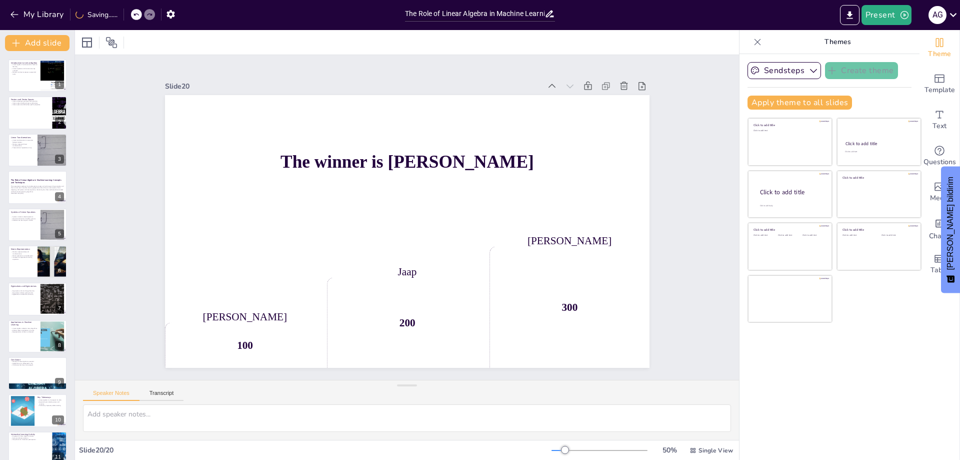
click at [652, 179] on icon at bounding box center [658, 185] width 13 height 13
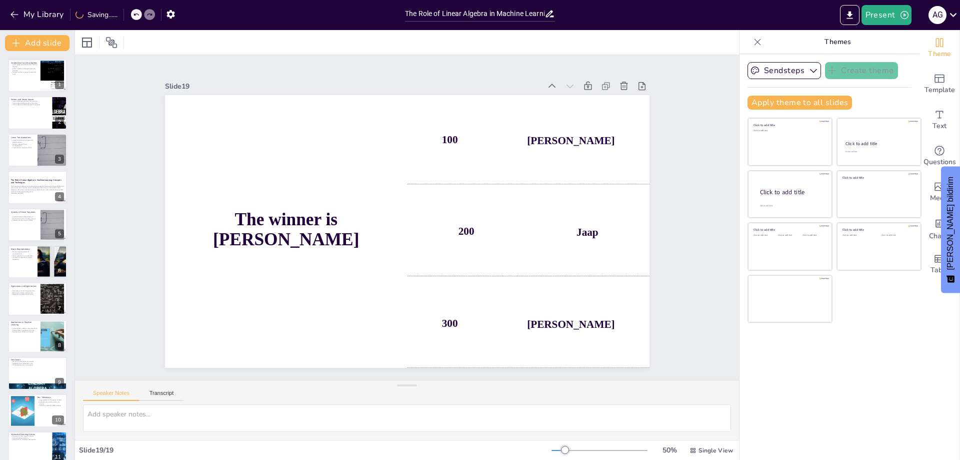
click at [641, 128] on icon at bounding box center [647, 134] width 12 height 12
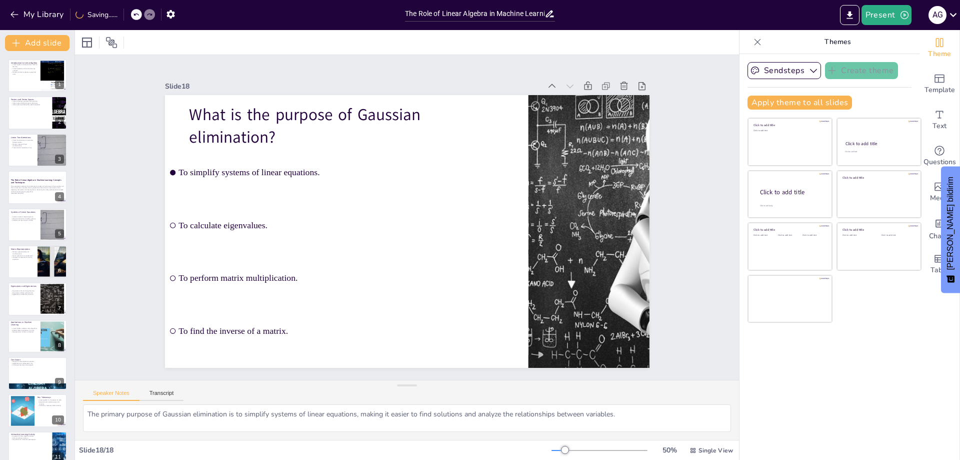
click at [652, 179] on icon at bounding box center [658, 185] width 13 height 13
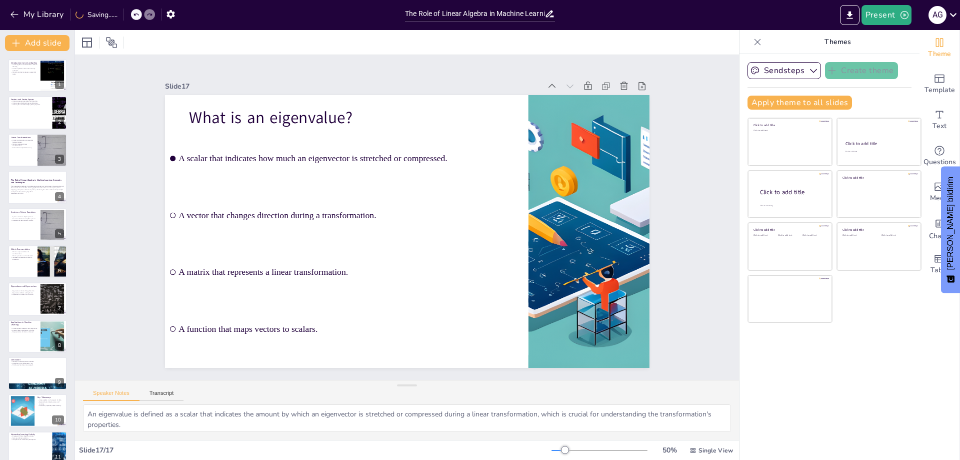
click at [634, 309] on icon at bounding box center [641, 316] width 14 height 14
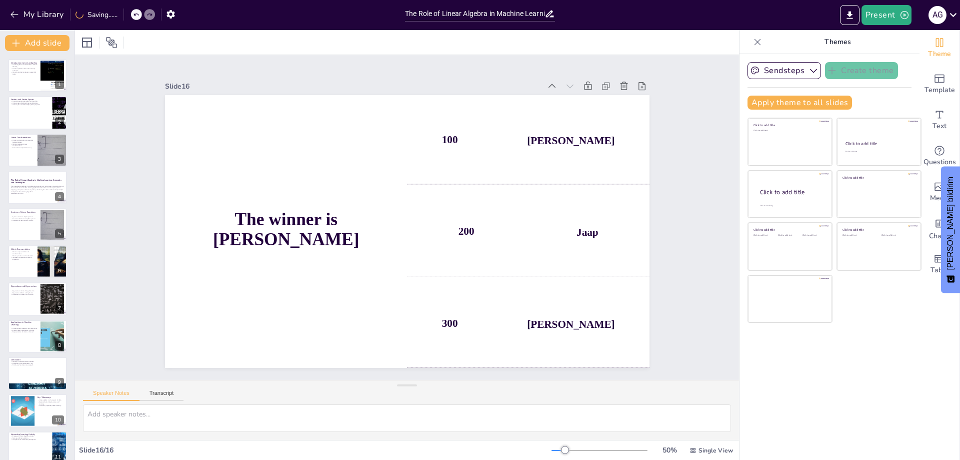
click at [652, 179] on icon at bounding box center [658, 185] width 13 height 13
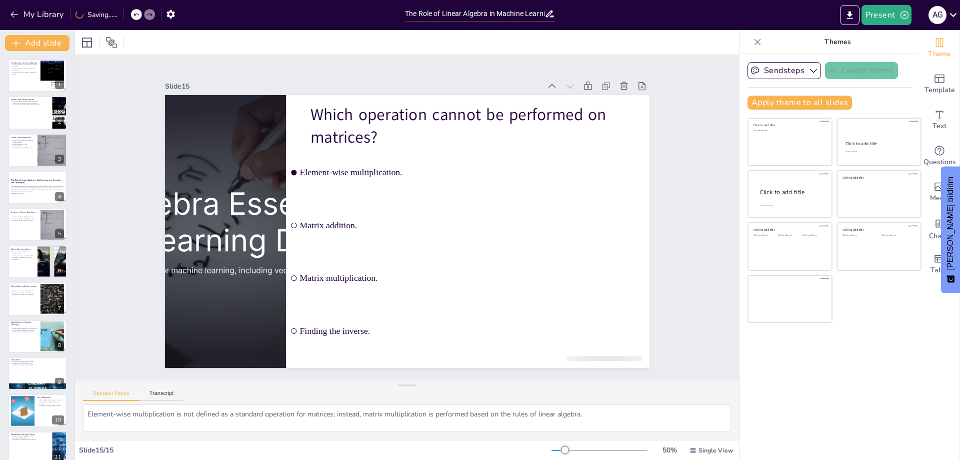
click at [653, 232] on icon at bounding box center [660, 239] width 14 height 14
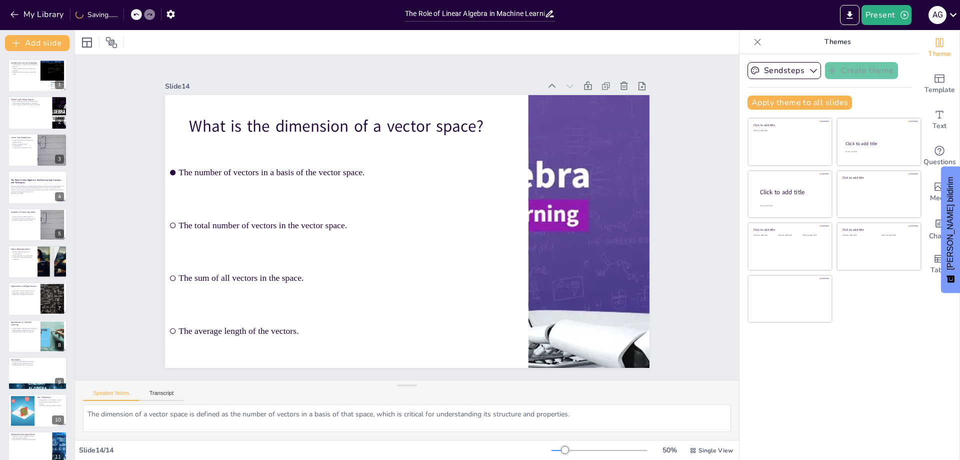
click at [566, 414] on icon at bounding box center [560, 419] width 11 height 11
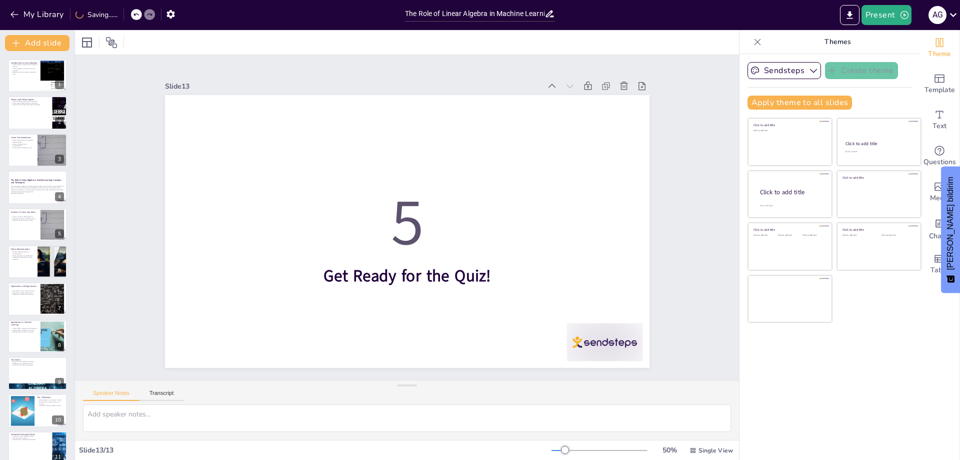
click at [632, 104] on icon at bounding box center [637, 109] width 11 height 11
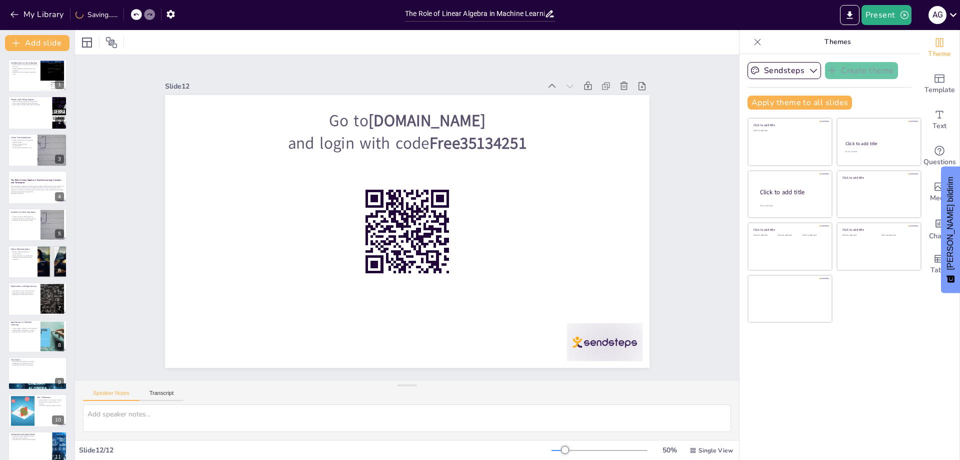
click at [654, 206] on icon at bounding box center [661, 213] width 14 height 14
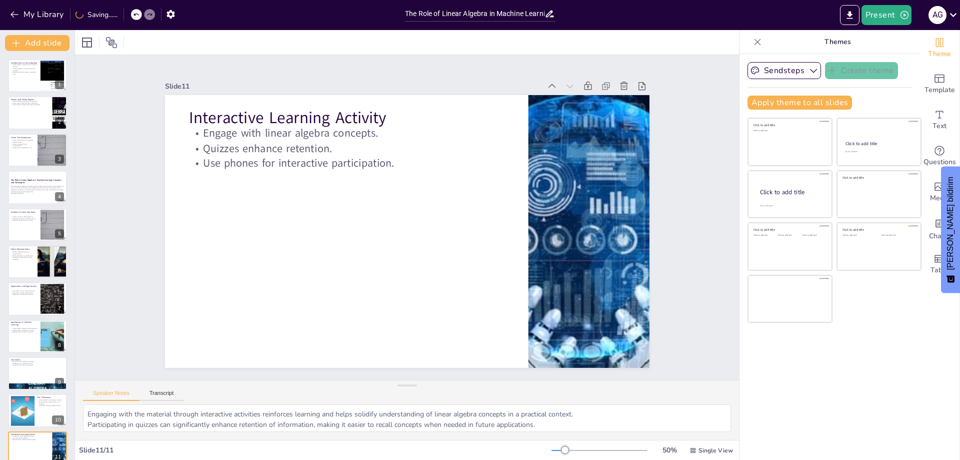
click at [648, 153] on icon at bounding box center [654, 159] width 13 height 13
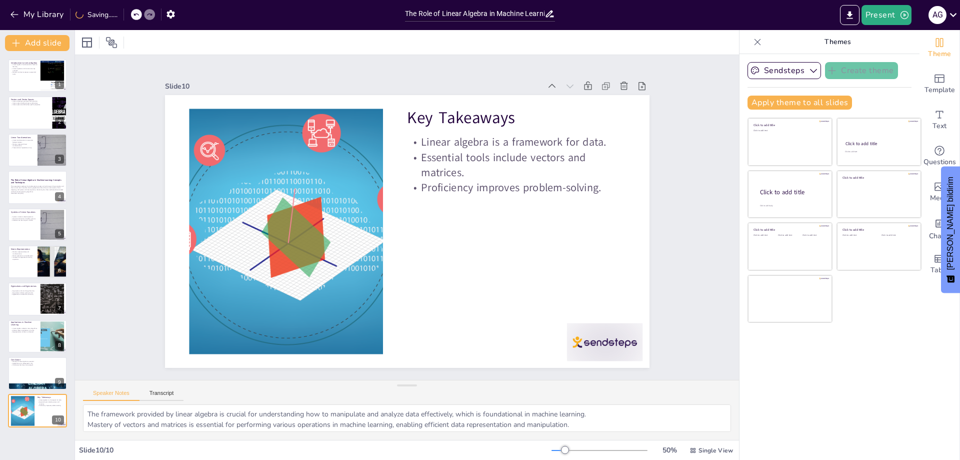
click at [653, 232] on icon at bounding box center [660, 239] width 14 height 14
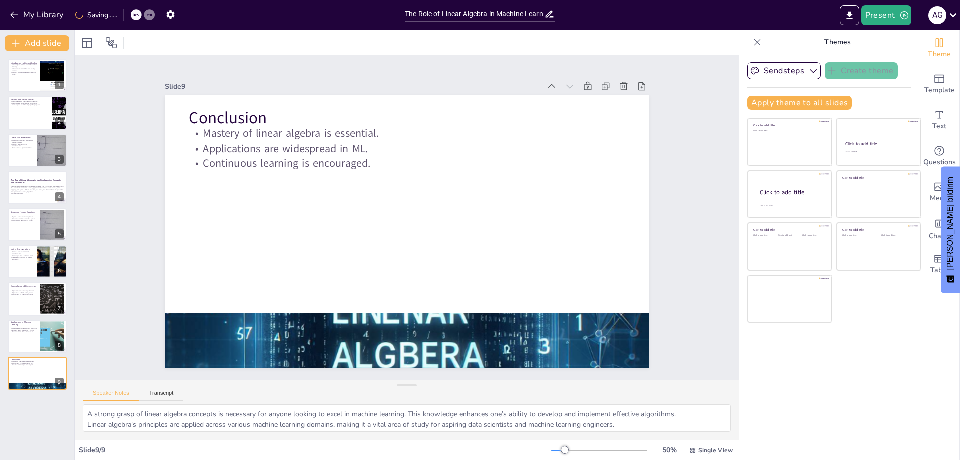
click at [643, 284] on icon at bounding box center [650, 291] width 14 height 14
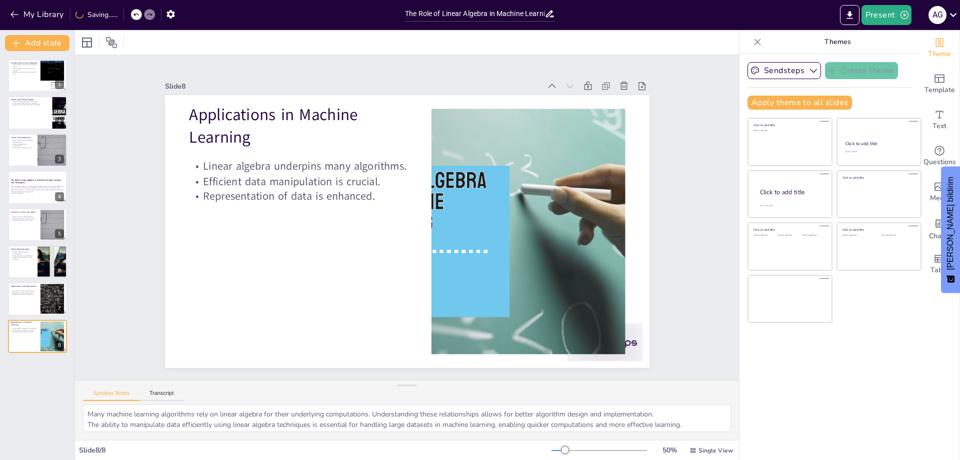
click at [605, 377] on icon at bounding box center [599, 383] width 13 height 13
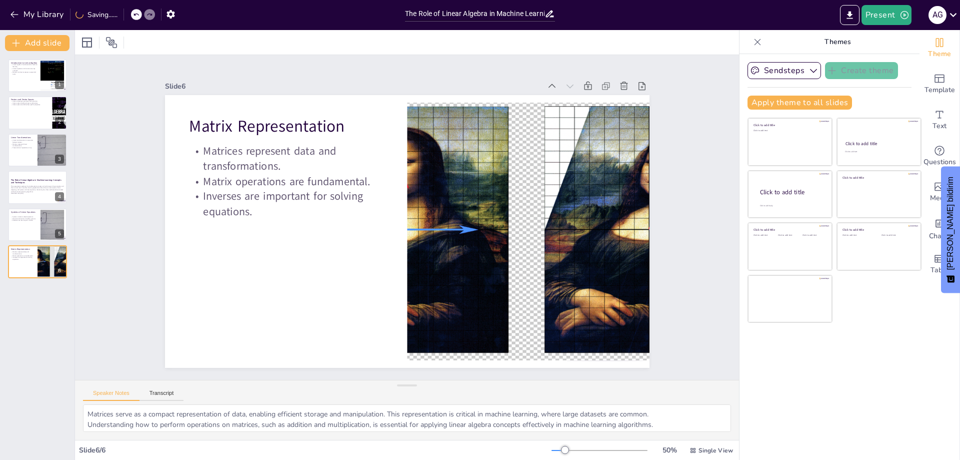
click at [171, 137] on icon at bounding box center [164, 144] width 14 height 14
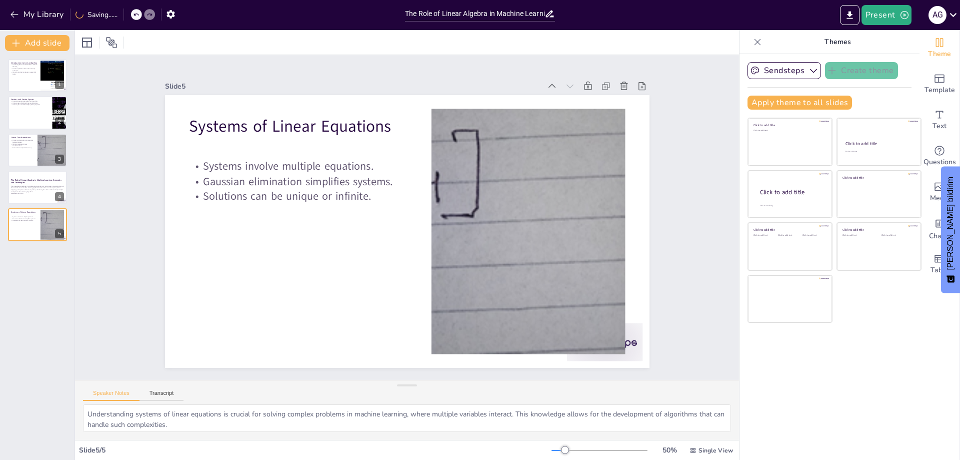
click at [291, 433] on icon at bounding box center [285, 440] width 14 height 14
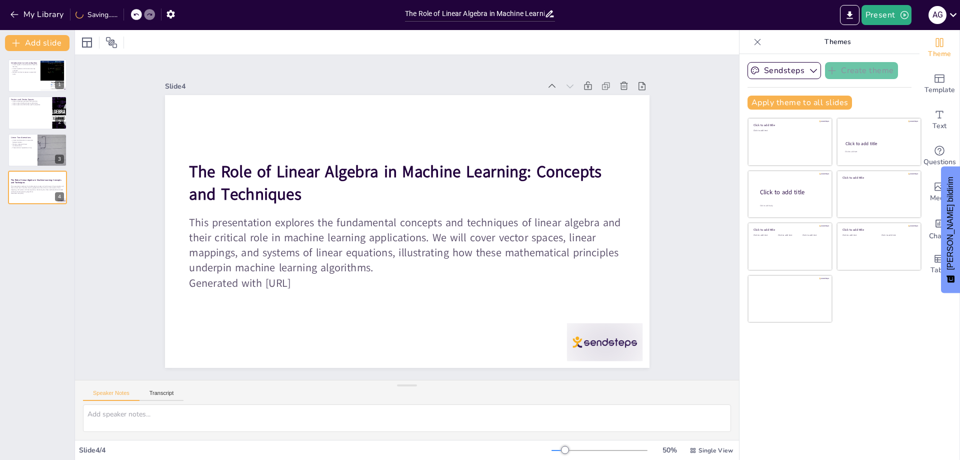
click at [160, 216] on icon at bounding box center [154, 223] width 14 height 14
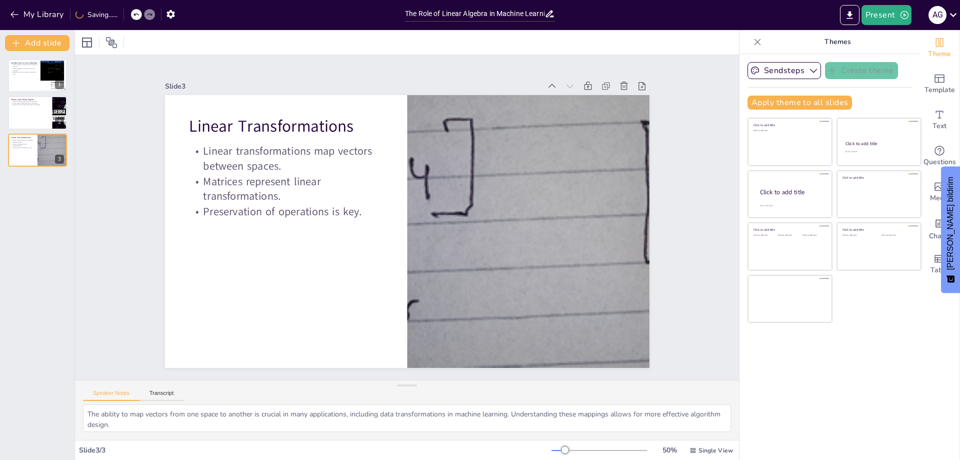
click at [649, 258] on icon at bounding box center [656, 265] width 14 height 14
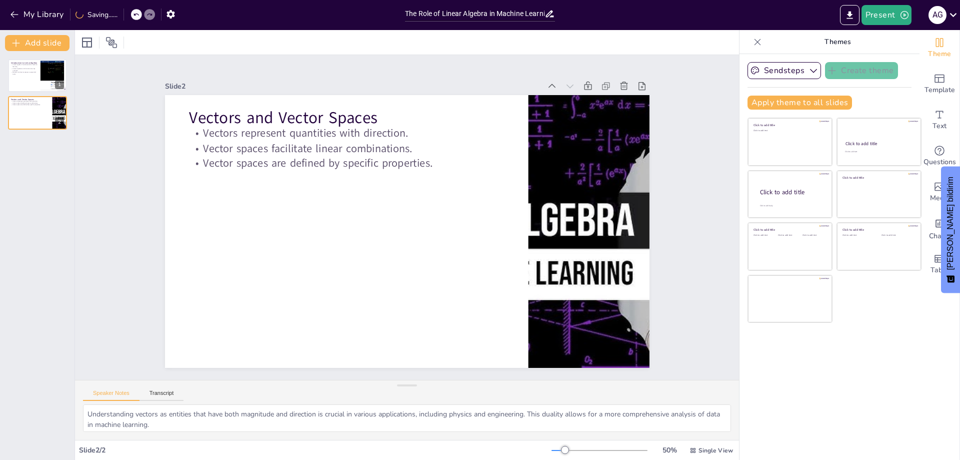
click at [649, 258] on icon at bounding box center [656, 265] width 14 height 14
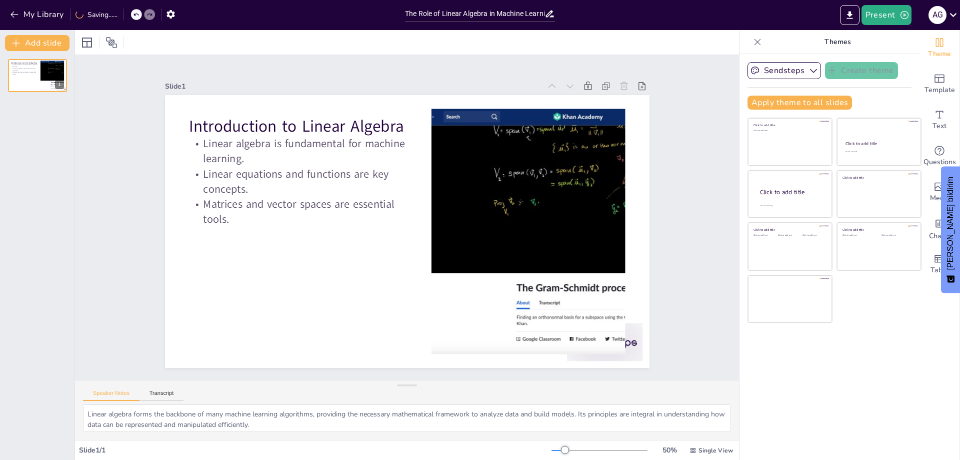
click at [445, 459] on icon at bounding box center [438, 469] width 13 height 13
click at [654, 206] on icon at bounding box center [661, 213] width 14 height 14
click at [13, 12] on icon "button" at bounding box center [15, 15] width 10 height 10
